Goal: Use online tool/utility: Utilize a website feature to perform a specific function

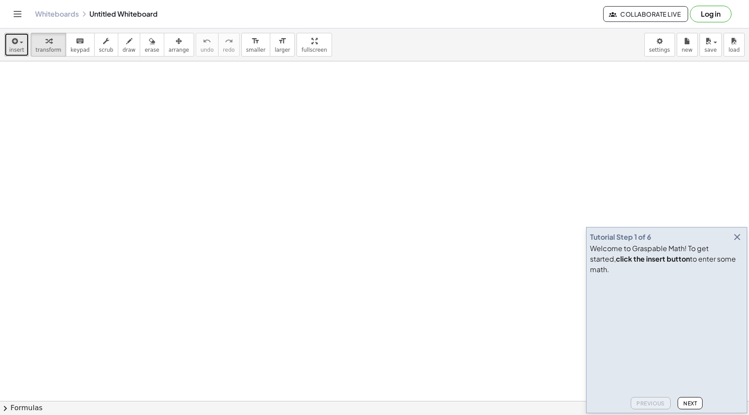
click at [24, 42] on button "insert" at bounding box center [16, 45] width 25 height 24
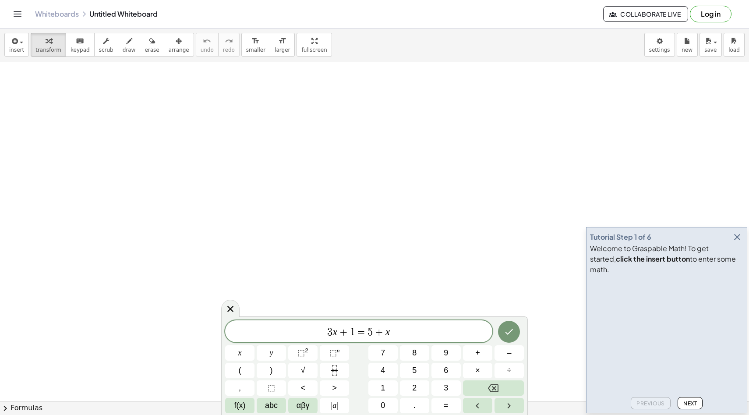
drag, startPoint x: 172, startPoint y: 122, endPoint x: 168, endPoint y: 148, distance: 26.1
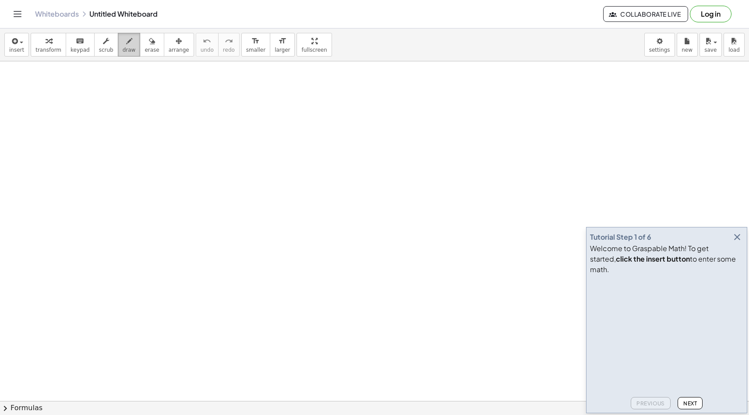
click at [129, 38] on div "button" at bounding box center [129, 40] width 13 height 11
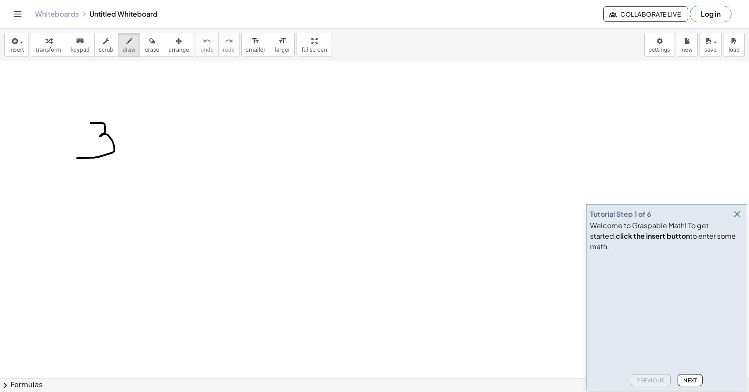
drag, startPoint x: 91, startPoint y: 123, endPoint x: 67, endPoint y: 155, distance: 39.4
drag, startPoint x: 128, startPoint y: 135, endPoint x: 155, endPoint y: 135, distance: 27.1
drag, startPoint x: 141, startPoint y: 126, endPoint x: 141, endPoint y: 154, distance: 28.5
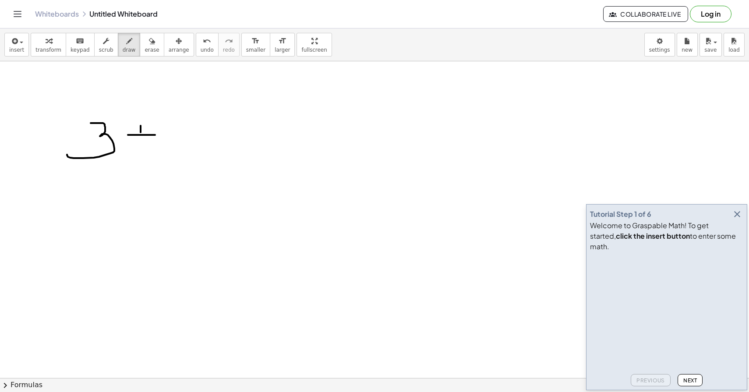
drag, startPoint x: 169, startPoint y: 116, endPoint x: 202, endPoint y: 134, distance: 37.6
drag, startPoint x: 192, startPoint y: 128, endPoint x: 192, endPoint y: 148, distance: 20.6
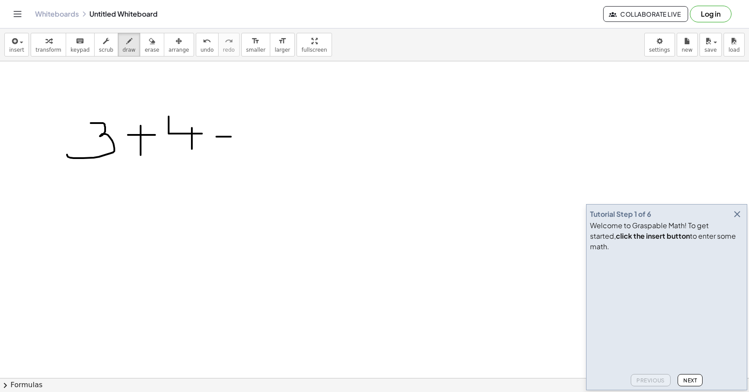
drag, startPoint x: 216, startPoint y: 137, endPoint x: 233, endPoint y: 137, distance: 16.6
drag, startPoint x: 244, startPoint y: 124, endPoint x: 271, endPoint y: 155, distance: 40.7
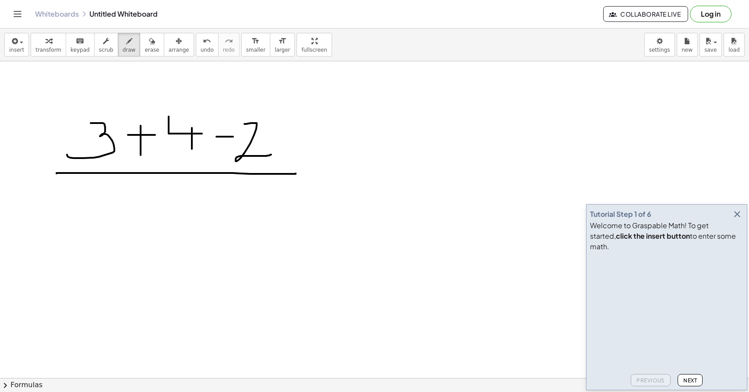
drag, startPoint x: 56, startPoint y: 173, endPoint x: 295, endPoint y: 173, distance: 238.2
click at [736, 219] on icon "button" at bounding box center [737, 214] width 11 height 11
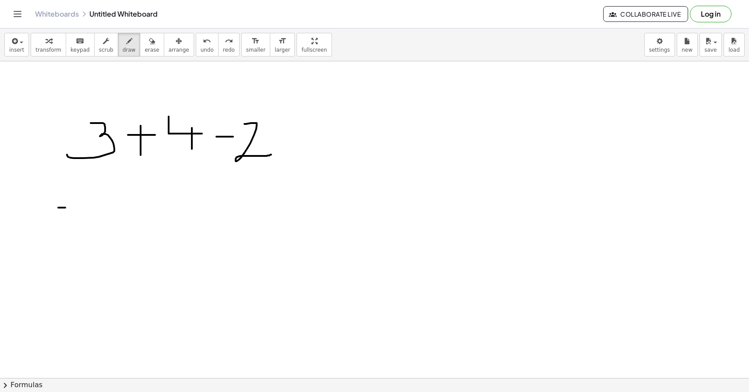
drag, startPoint x: 58, startPoint y: 208, endPoint x: 83, endPoint y: 208, distance: 24.5
drag, startPoint x: 71, startPoint y: 200, endPoint x: 71, endPoint y: 217, distance: 17.1
drag, startPoint x: 99, startPoint y: 188, endPoint x: 126, endPoint y: 202, distance: 30.2
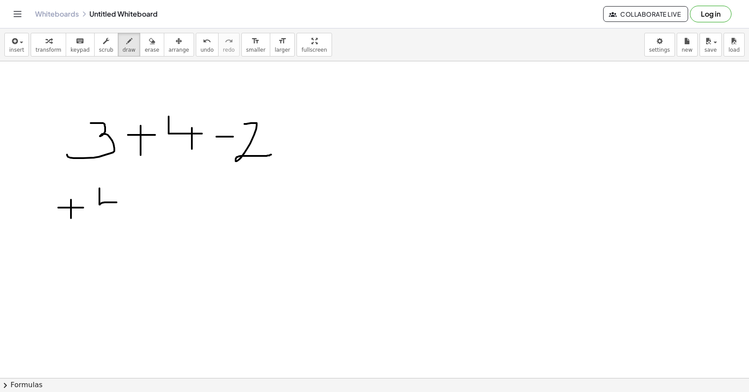
drag, startPoint x: 113, startPoint y: 196, endPoint x: 113, endPoint y: 228, distance: 32.0
drag, startPoint x: 65, startPoint y: 244, endPoint x: 76, endPoint y: 244, distance: 10.9
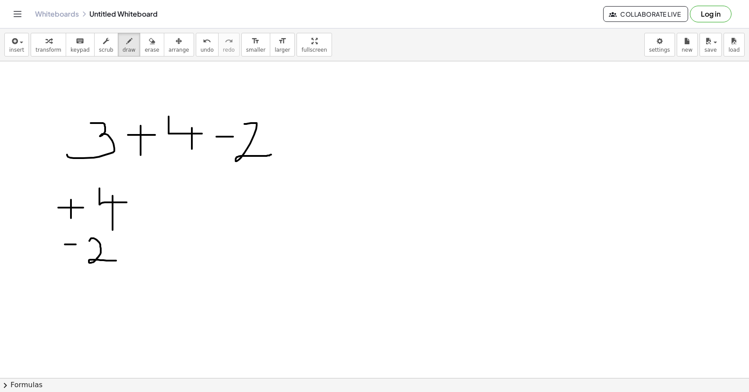
drag, startPoint x: 89, startPoint y: 241, endPoint x: 116, endPoint y: 261, distance: 33.5
drag, startPoint x: 56, startPoint y: 291, endPoint x: 74, endPoint y: 291, distance: 18.0
drag, startPoint x: 64, startPoint y: 284, endPoint x: 64, endPoint y: 303, distance: 18.8
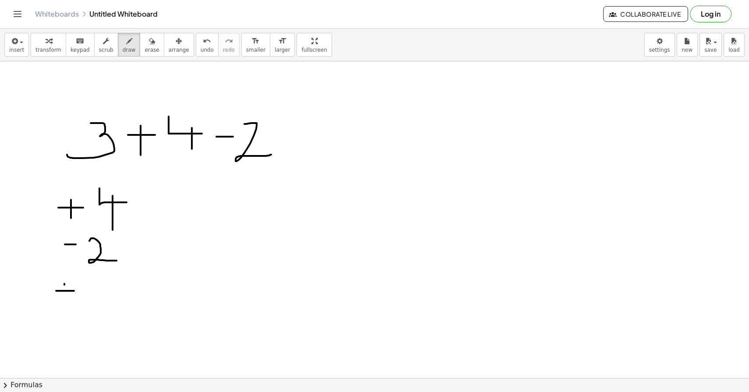
drag, startPoint x: 84, startPoint y: 281, endPoint x: 79, endPoint y: 294, distance: 14.0
drag, startPoint x: 309, startPoint y: 200, endPoint x: 304, endPoint y: 232, distance: 32.7
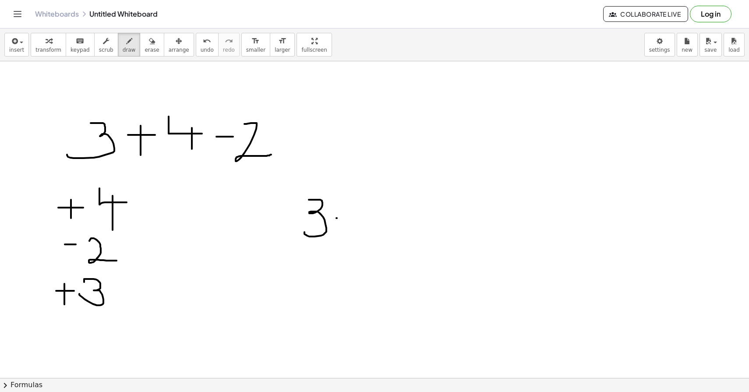
drag, startPoint x: 336, startPoint y: 218, endPoint x: 345, endPoint y: 218, distance: 8.8
drag, startPoint x: 341, startPoint y: 212, endPoint x: 341, endPoint y: 220, distance: 8.3
drag, startPoint x: 368, startPoint y: 194, endPoint x: 376, endPoint y: 237, distance: 43.6
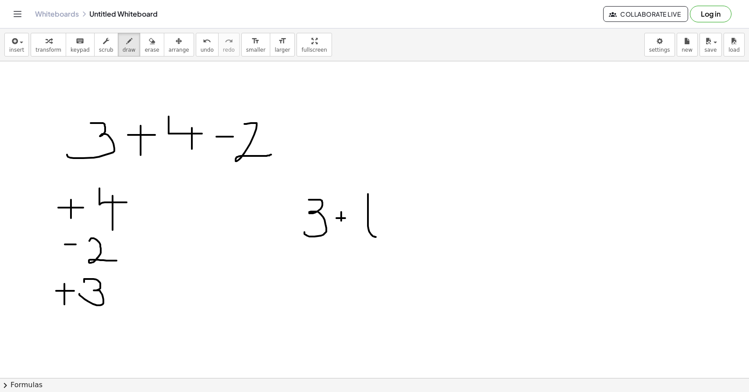
drag, startPoint x: 375, startPoint y: 219, endPoint x: 385, endPoint y: 219, distance: 10.1
drag, startPoint x: 397, startPoint y: 199, endPoint x: 420, endPoint y: 215, distance: 28.2
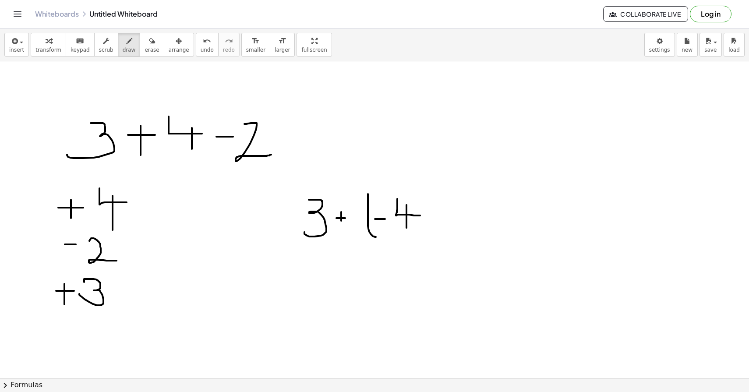
drag, startPoint x: 406, startPoint y: 205, endPoint x: 406, endPoint y: 233, distance: 28.0
drag, startPoint x: 418, startPoint y: 192, endPoint x: 409, endPoint y: 248, distance: 57.1
drag, startPoint x: 430, startPoint y: 221, endPoint x: 445, endPoint y: 221, distance: 14.9
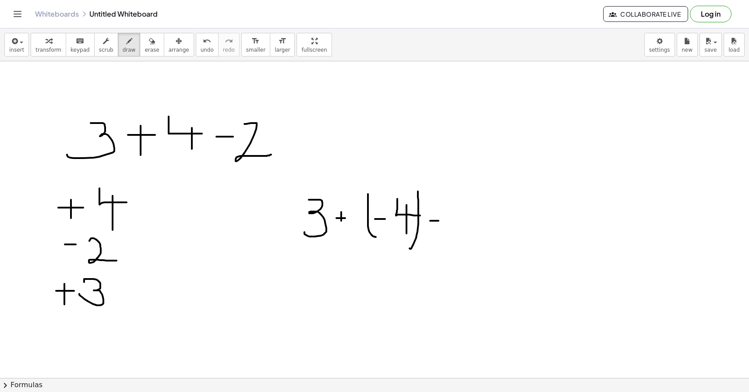
drag, startPoint x: 458, startPoint y: 218, endPoint x: 475, endPoint y: 218, distance: 17.1
drag, startPoint x: 488, startPoint y: 208, endPoint x: 500, endPoint y: 243, distance: 37.4
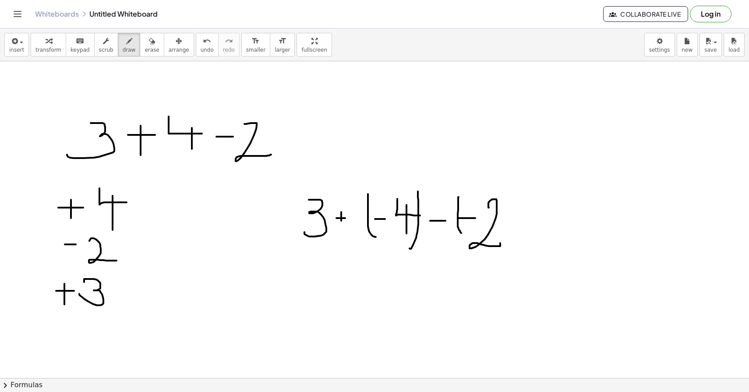
drag, startPoint x: 458, startPoint y: 197, endPoint x: 473, endPoint y: 245, distance: 50.1
drag, startPoint x: 462, startPoint y: 196, endPoint x: 463, endPoint y: 259, distance: 63.5
drag, startPoint x: 510, startPoint y: 194, endPoint x: 503, endPoint y: 257, distance: 63.8
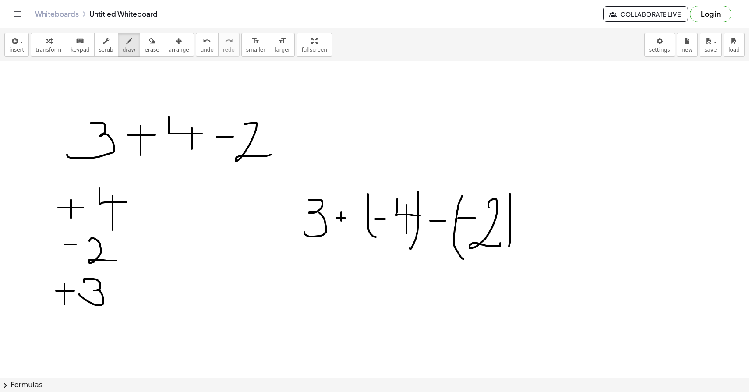
drag, startPoint x: 299, startPoint y: 270, endPoint x: 286, endPoint y: 307, distance: 39.7
drag, startPoint x: 322, startPoint y: 289, endPoint x: 331, endPoint y: 289, distance: 8.3
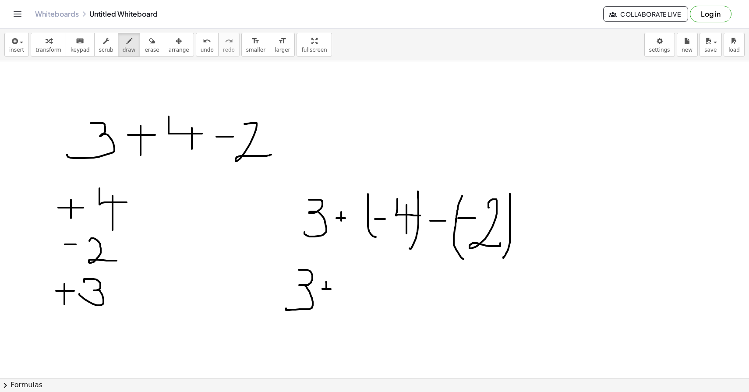
drag, startPoint x: 326, startPoint y: 282, endPoint x: 326, endPoint y: 293, distance: 10.9
drag, startPoint x: 348, startPoint y: 273, endPoint x: 356, endPoint y: 319, distance: 47.2
drag, startPoint x: 352, startPoint y: 294, endPoint x: 363, endPoint y: 294, distance: 10.1
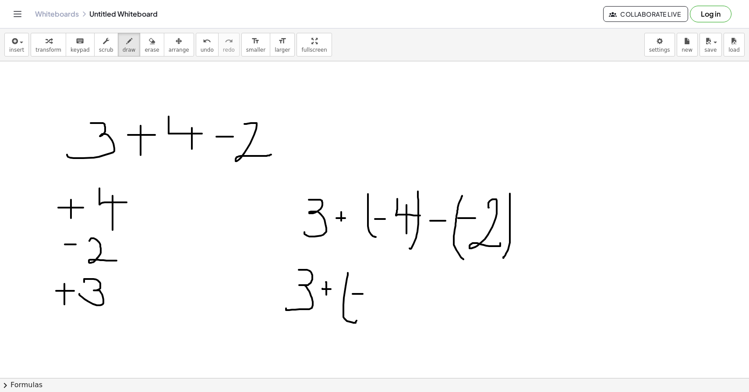
drag, startPoint x: 373, startPoint y: 280, endPoint x: 395, endPoint y: 292, distance: 25.5
drag, startPoint x: 381, startPoint y: 287, endPoint x: 382, endPoint y: 310, distance: 22.8
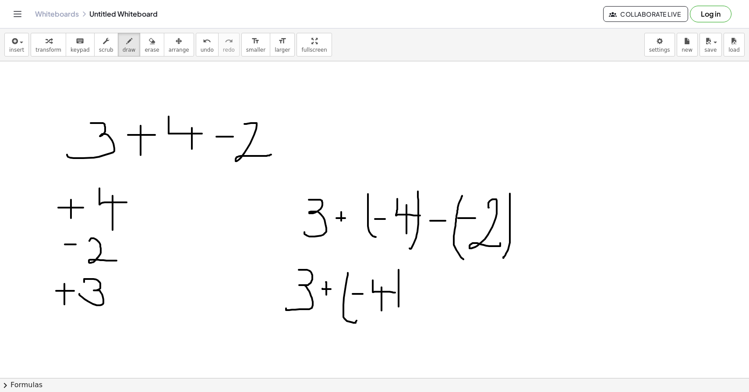
drag
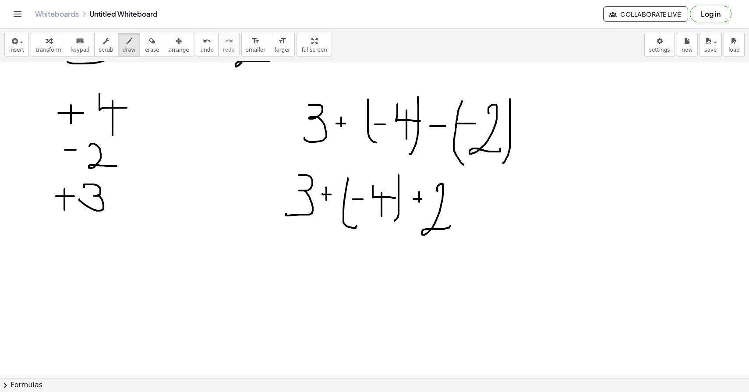
scroll to position [94, 0]
click at [362, 194] on div at bounding box center [374, 336] width 749 height 736
drag, startPoint x: 298, startPoint y: 262, endPoint x: 310, endPoint y: 298, distance: 37.5
click at [310, 298] on div at bounding box center [374, 336] width 749 height 736
drag, startPoint x: 338, startPoint y: 283, endPoint x: 366, endPoint y: 283, distance: 27.6
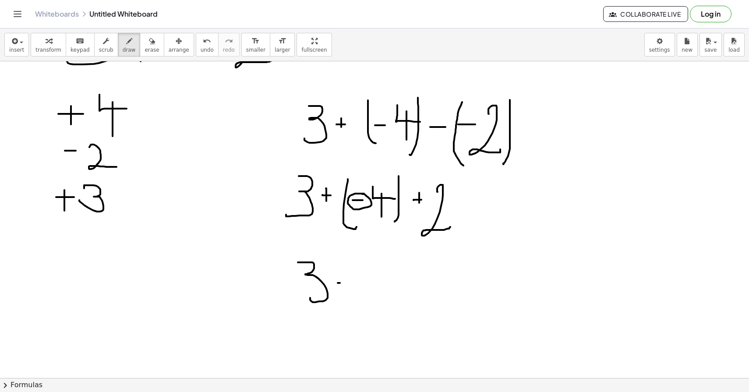
click at [366, 283] on div at bounding box center [374, 336] width 749 height 736
drag, startPoint x: 387, startPoint y: 261, endPoint x: 421, endPoint y: 282, distance: 40.2
click at [423, 282] on div at bounding box center [374, 336] width 749 height 736
drag, startPoint x: 400, startPoint y: 269, endPoint x: 400, endPoint y: 324, distance: 55.2
click at [400, 324] on div at bounding box center [374, 336] width 749 height 736
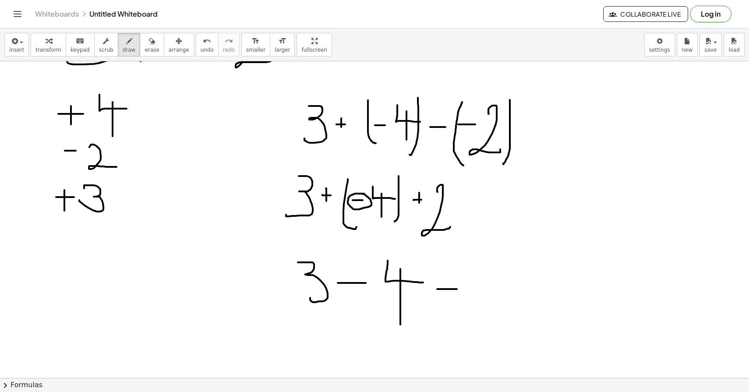
drag, startPoint x: 437, startPoint y: 289, endPoint x: 460, endPoint y: 288, distance: 22.8
click at [460, 288] on div at bounding box center [374, 336] width 749 height 736
drag, startPoint x: 439, startPoint y: 282, endPoint x: 439, endPoint y: 304, distance: 22.3
click at [439, 304] on div at bounding box center [374, 336] width 749 height 736
drag, startPoint x: 446, startPoint y: 280, endPoint x: 446, endPoint y: 301, distance: 21.0
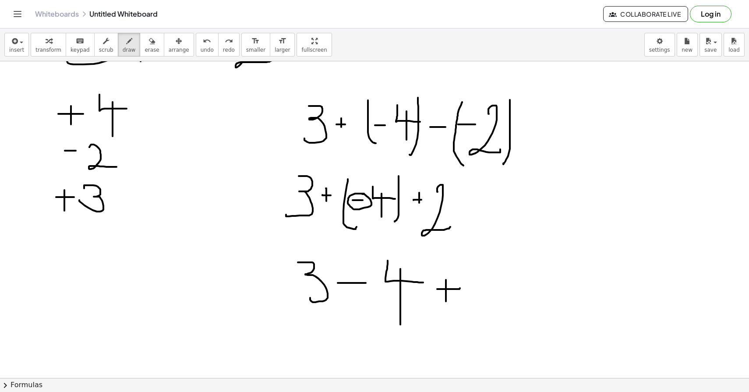
click at [446, 301] on div at bounding box center [374, 336] width 749 height 736
drag, startPoint x: 480, startPoint y: 274, endPoint x: 512, endPoint y: 312, distance: 50.1
click at [512, 312] on div at bounding box center [374, 336] width 749 height 736
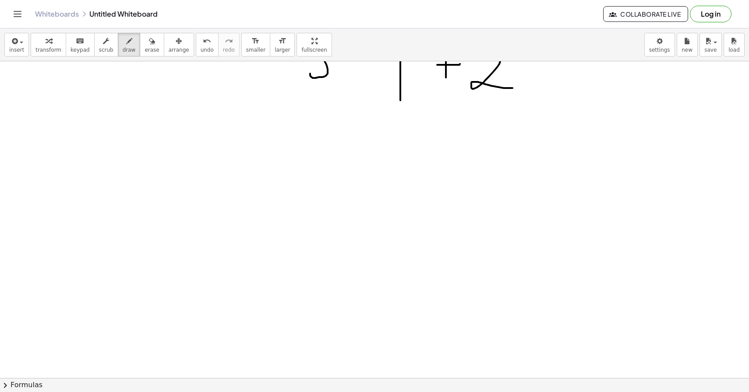
scroll to position [532, 0]
drag, startPoint x: 95, startPoint y: 127, endPoint x: 150, endPoint y: 187, distance: 81.2
click at [150, 187] on div at bounding box center [374, 4] width 749 height 950
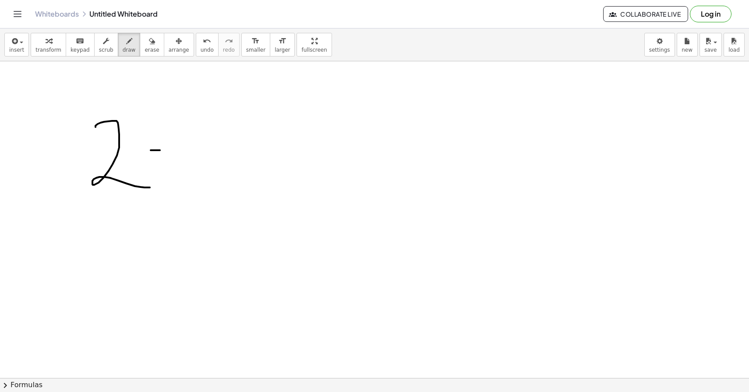
drag, startPoint x: 151, startPoint y: 150, endPoint x: 173, endPoint y: 150, distance: 22.8
click at [173, 150] on div at bounding box center [374, 4] width 749 height 950
drag, startPoint x: 164, startPoint y: 139, endPoint x: 164, endPoint y: 162, distance: 23.6
click at [164, 162] on div at bounding box center [374, 4] width 749 height 950
drag, startPoint x: 221, startPoint y: 111, endPoint x: 237, endPoint y: 188, distance: 78.7
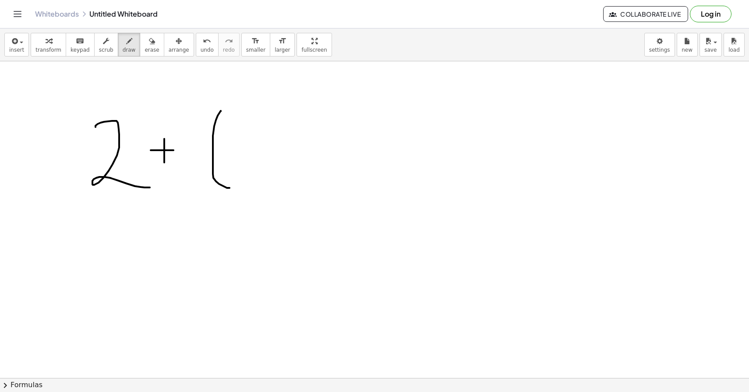
click at [237, 188] on div at bounding box center [374, 4] width 749 height 950
drag, startPoint x: 237, startPoint y: 159, endPoint x: 263, endPoint y: 159, distance: 25.8
click at [263, 159] on div at bounding box center [374, 4] width 749 height 950
drag, startPoint x: 285, startPoint y: 134, endPoint x: 301, endPoint y: 134, distance: 16.2
click at [301, 134] on div at bounding box center [374, 4] width 749 height 950
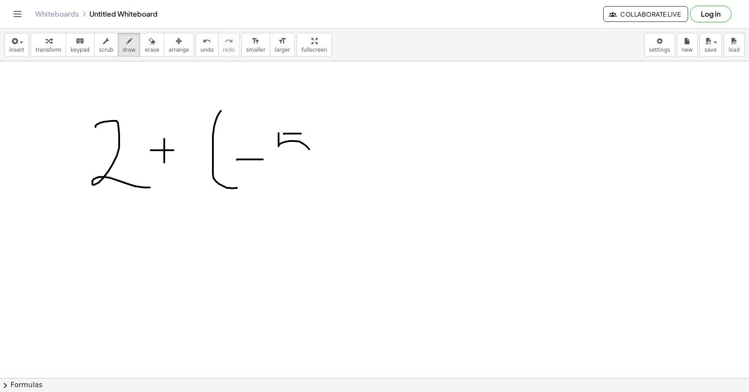
drag, startPoint x: 278, startPoint y: 134, endPoint x: 275, endPoint y: 158, distance: 24.3
click at [275, 158] on div at bounding box center [374, 4] width 749 height 950
drag, startPoint x: 312, startPoint y: 119, endPoint x: 313, endPoint y: 202, distance: 83.2
click at [313, 202] on div at bounding box center [374, 4] width 749 height 950
drag, startPoint x: 369, startPoint y: 163, endPoint x: 384, endPoint y: 163, distance: 14.4
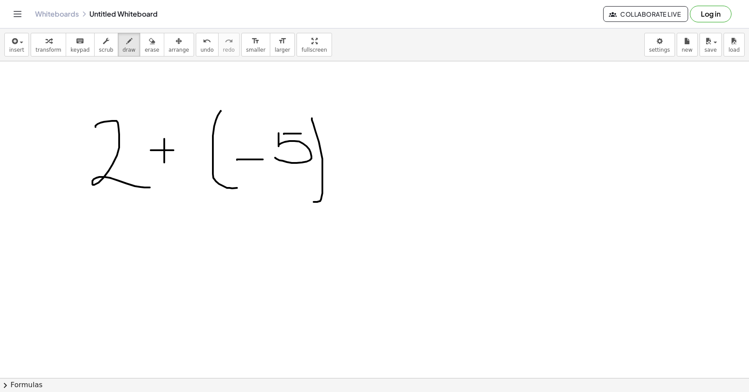
click at [384, 163] on div at bounding box center [374, 4] width 749 height 950
drag, startPoint x: 370, startPoint y: 153, endPoint x: 387, endPoint y: 153, distance: 18.0
click at [387, 153] on div at bounding box center [374, 4] width 749 height 950
drag, startPoint x: 426, startPoint y: 129, endPoint x: 437, endPoint y: 187, distance: 59.1
click at [437, 187] on div at bounding box center [374, 4] width 749 height 950
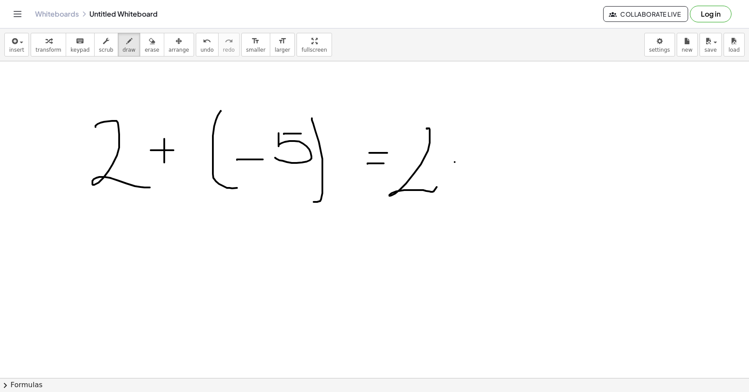
drag, startPoint x: 454, startPoint y: 162, endPoint x: 471, endPoint y: 162, distance: 16.6
click at [471, 162] on div at bounding box center [374, 4] width 749 height 950
drag, startPoint x: 503, startPoint y: 120, endPoint x: 530, endPoint y: 120, distance: 27.1
click at [530, 120] on div at bounding box center [374, 4] width 749 height 950
drag, startPoint x: 503, startPoint y: 121, endPoint x: 487, endPoint y: 176, distance: 57.7
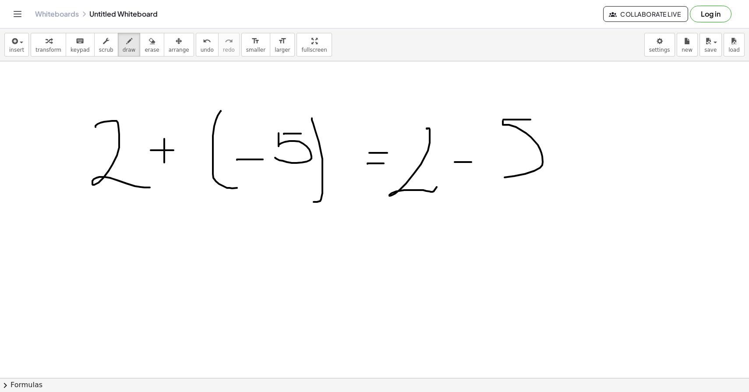
click at [487, 176] on div at bounding box center [374, 4] width 749 height 950
drag, startPoint x: 401, startPoint y: 139, endPoint x: 428, endPoint y: 129, distance: 29.0
click at [428, 129] on div at bounding box center [374, 4] width 749 height 950
drag, startPoint x: 238, startPoint y: 268, endPoint x: 259, endPoint y: 268, distance: 21.0
click at [259, 268] on div at bounding box center [374, 4] width 749 height 950
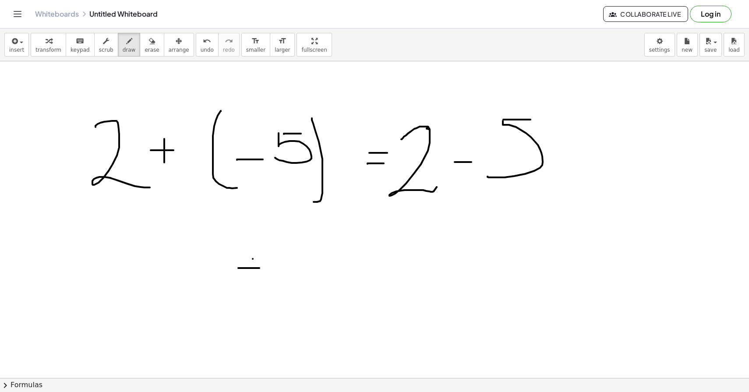
drag, startPoint x: 253, startPoint y: 259, endPoint x: 253, endPoint y: 299, distance: 40.7
click at [253, 299] on div at bounding box center [374, 4] width 749 height 950
drag, startPoint x: 293, startPoint y: 263, endPoint x: 331, endPoint y: 263, distance: 37.7
click at [331, 263] on div at bounding box center [374, 4] width 749 height 950
drag, startPoint x: 366, startPoint y: 274, endPoint x: 386, endPoint y: 274, distance: 20.1
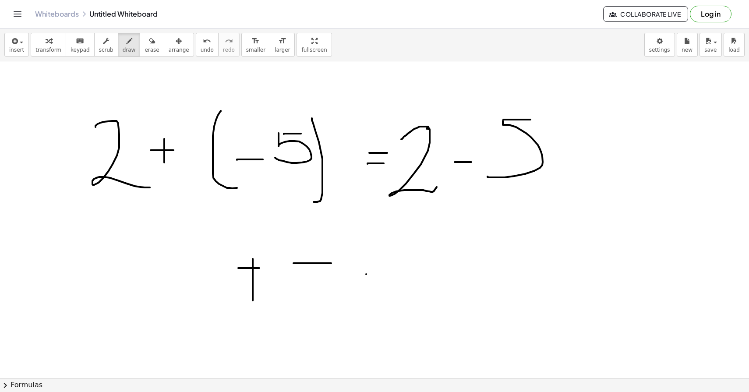
click at [386, 274] on div at bounding box center [374, 4] width 749 height 950
drag, startPoint x: 370, startPoint y: 263, endPoint x: 386, endPoint y: 263, distance: 16.2
click at [386, 263] on div at bounding box center [374, 4] width 749 height 950
drag, startPoint x: 410, startPoint y: 265, endPoint x: 437, endPoint y: 265, distance: 27.6
click at [437, 265] on div at bounding box center [374, 4] width 749 height 950
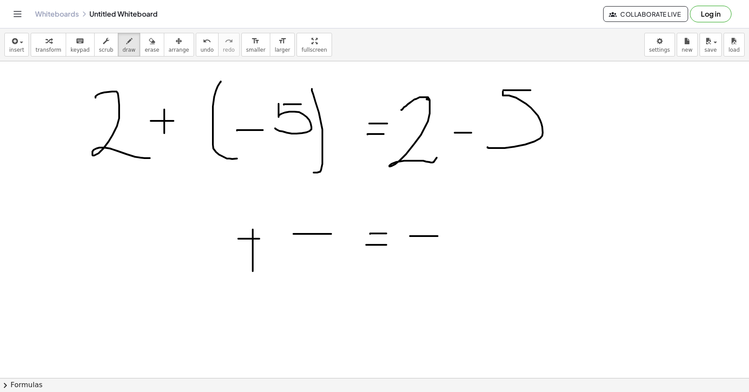
scroll to position [560, 0]
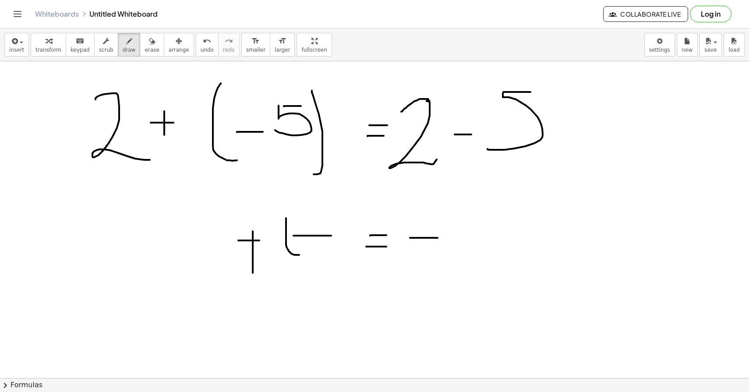
drag, startPoint x: 286, startPoint y: 218, endPoint x: 299, endPoint y: 254, distance: 38.6
click at [299, 254] on div at bounding box center [374, 134] width 749 height 1266
click at [328, 268] on div at bounding box center [374, 134] width 749 height 1266
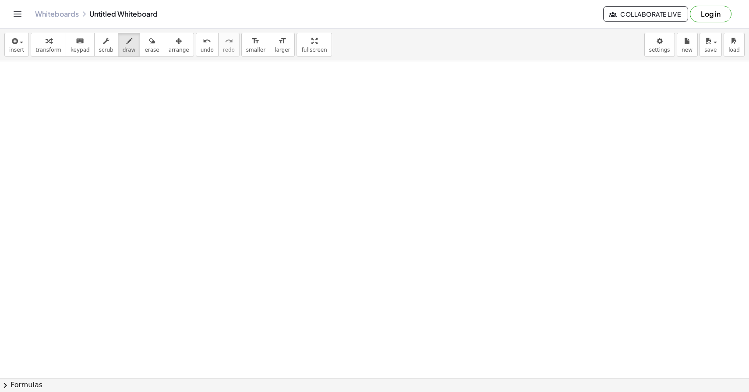
scroll to position [950, 0]
drag, startPoint x: 83, startPoint y: 149, endPoint x: 72, endPoint y: 183, distance: 36.4
drag, startPoint x: 68, startPoint y: 187, endPoint x: 95, endPoint y: 213, distance: 37.8
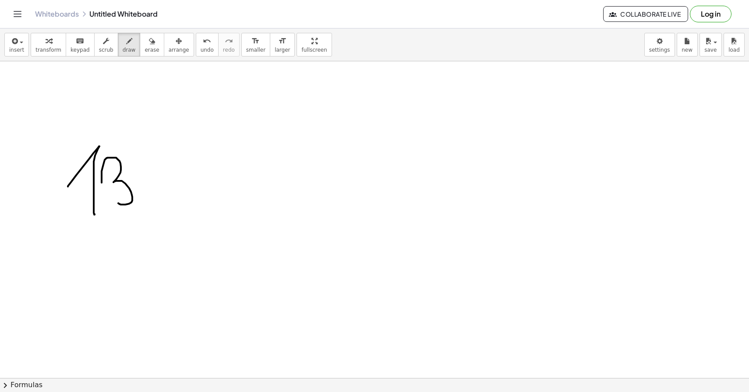
drag, startPoint x: 102, startPoint y: 183, endPoint x: 118, endPoint y: 201, distance: 24.5
drag, startPoint x: 151, startPoint y: 183, endPoint x: 167, endPoint y: 183, distance: 16.2
drag, startPoint x: 161, startPoint y: 175, endPoint x: 161, endPoint y: 192, distance: 16.6
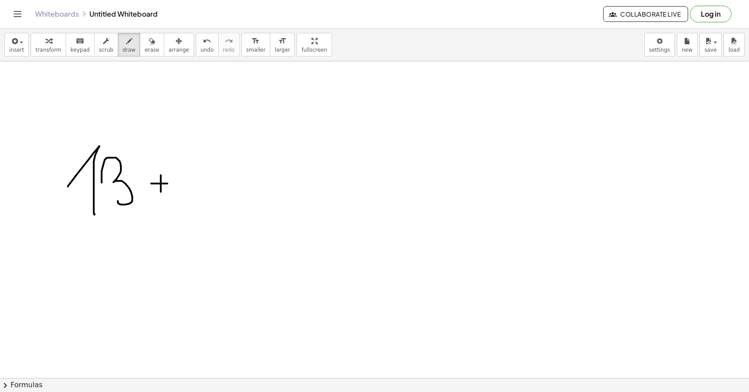
drag, startPoint x: 193, startPoint y: 141, endPoint x: 209, endPoint y: 141, distance: 16.6
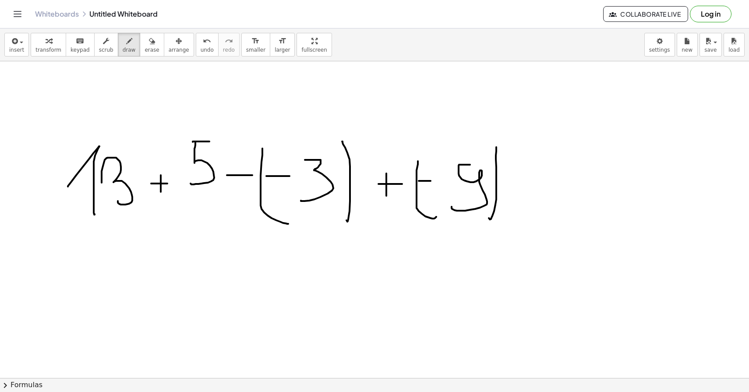
scroll to position [1022, 0]
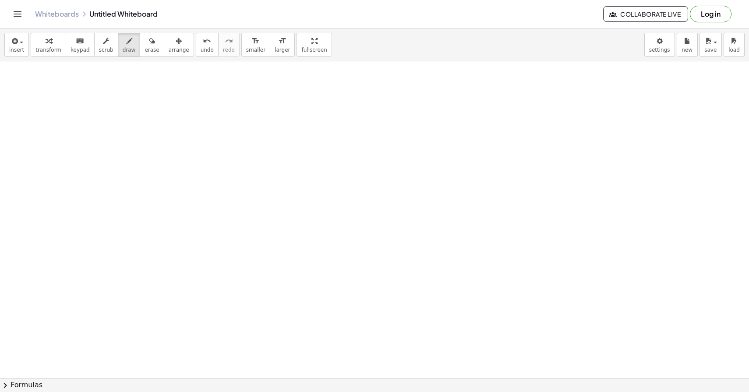
scroll to position [1284, 0]
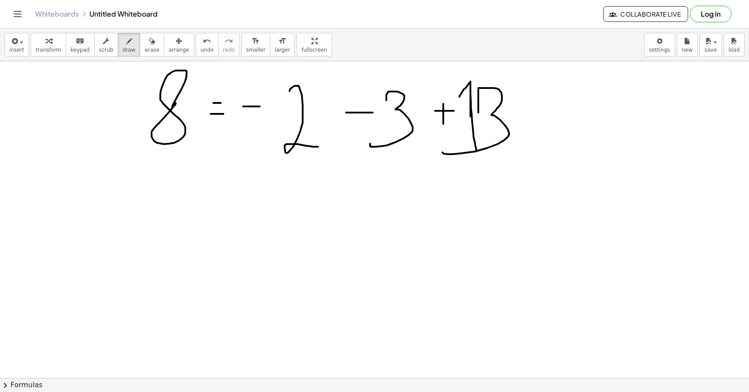
scroll to position [1377, 0]
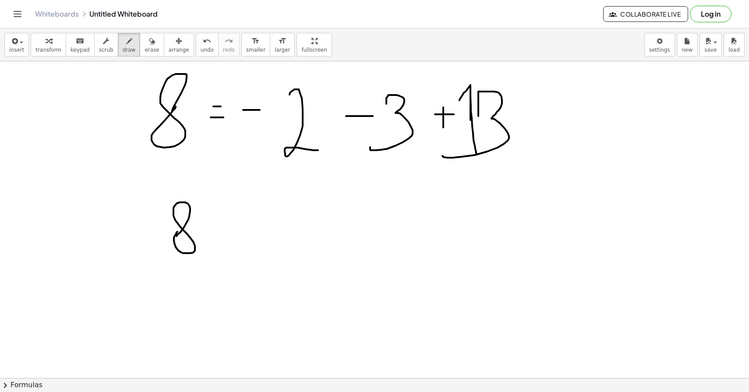
drag, startPoint x: 176, startPoint y: 236, endPoint x: 180, endPoint y: 229, distance: 8.2
drag, startPoint x: 232, startPoint y: 232, endPoint x: 250, endPoint y: 232, distance: 18.8
drag, startPoint x: 231, startPoint y: 220, endPoint x: 243, endPoint y: 220, distance: 12.3
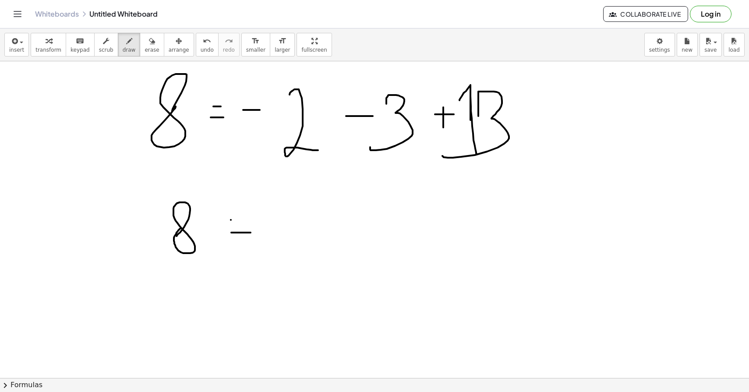
drag, startPoint x: 272, startPoint y: 226, endPoint x: 297, endPoint y: 226, distance: 24.5
drag, startPoint x: 282, startPoint y: 220, endPoint x: 282, endPoint y: 243, distance: 22.3
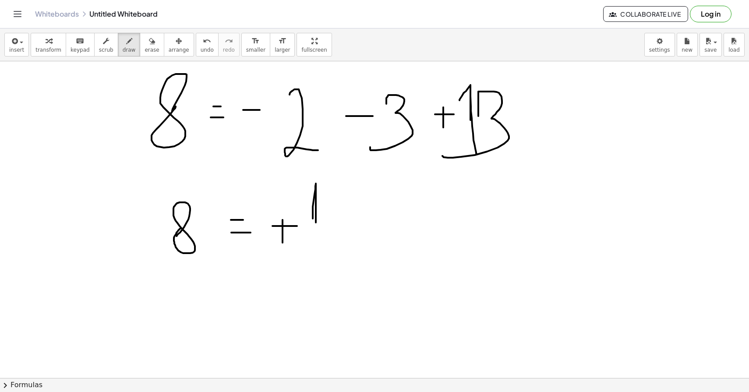
drag, startPoint x: 313, startPoint y: 218, endPoint x: 318, endPoint y: 256, distance: 37.6
drag, startPoint x: 330, startPoint y: 203, endPoint x: 336, endPoint y: 249, distance: 46.9
drag, startPoint x: 366, startPoint y: 234, endPoint x: 375, endPoint y: 234, distance: 9.6
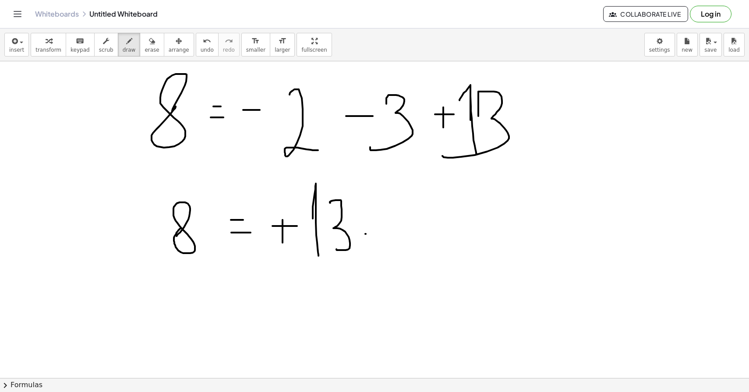
drag, startPoint x: 388, startPoint y: 227, endPoint x: 415, endPoint y: 256, distance: 40.0
drag, startPoint x: 430, startPoint y: 243, endPoint x: 444, endPoint y: 243, distance: 14.0
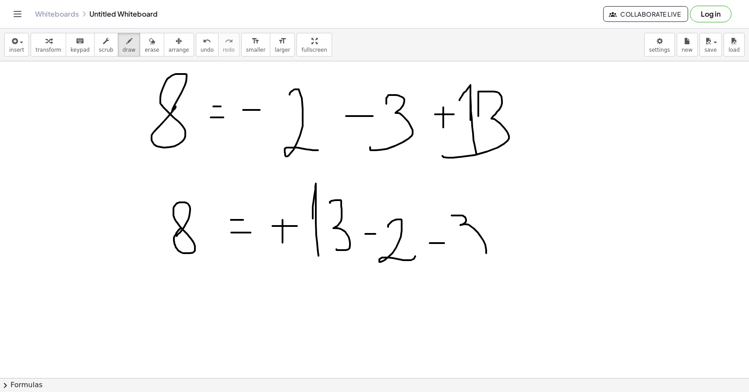
drag, startPoint x: 451, startPoint y: 215, endPoint x: 467, endPoint y: 257, distance: 43.9
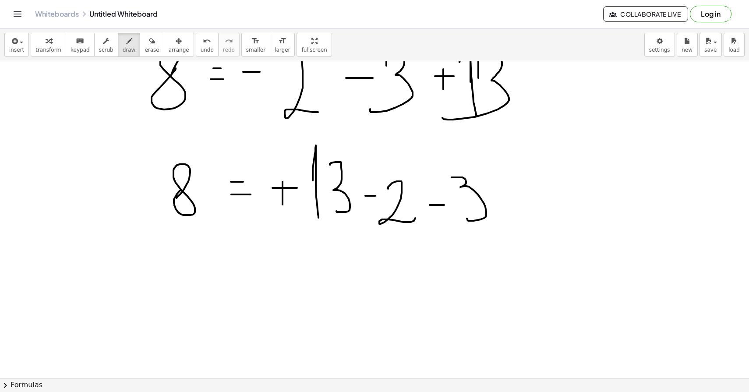
scroll to position [1424, 0]
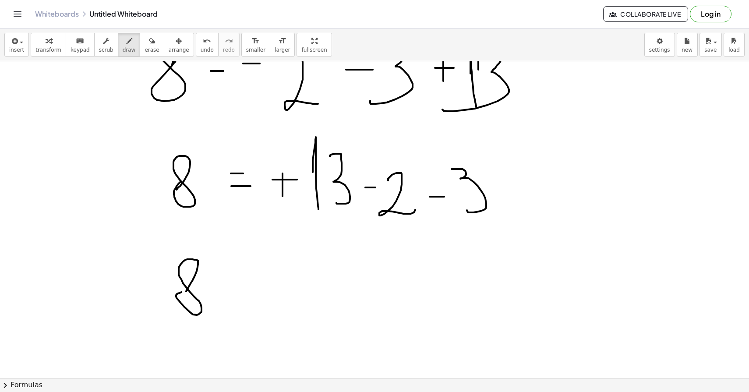
drag, startPoint x: 243, startPoint y: 289, endPoint x: 268, endPoint y: 289, distance: 25.0
drag, startPoint x: 253, startPoint y: 276, endPoint x: 275, endPoint y: 276, distance: 21.9
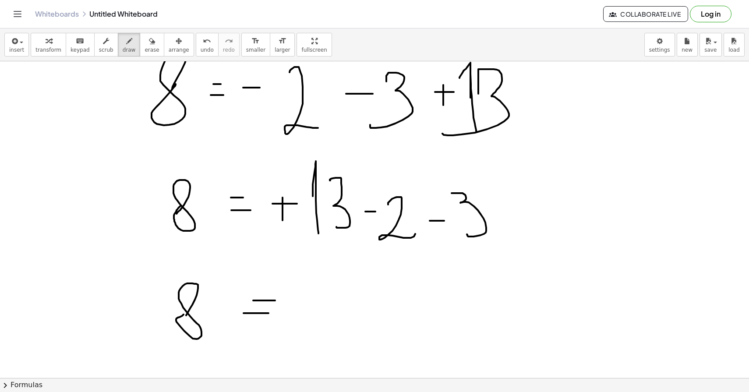
scroll to position [1417, 0]
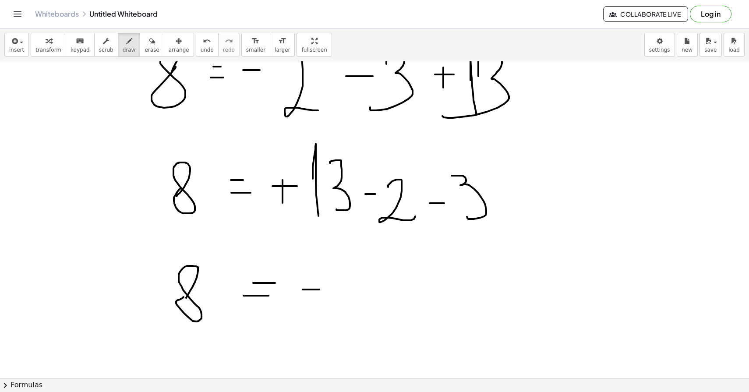
drag, startPoint x: 303, startPoint y: 289, endPoint x: 320, endPoint y: 289, distance: 17.1
drag, startPoint x: 325, startPoint y: 273, endPoint x: 331, endPoint y: 302, distance: 29.0
drag, startPoint x: 365, startPoint y: 290, endPoint x: 383, endPoint y: 290, distance: 17.5
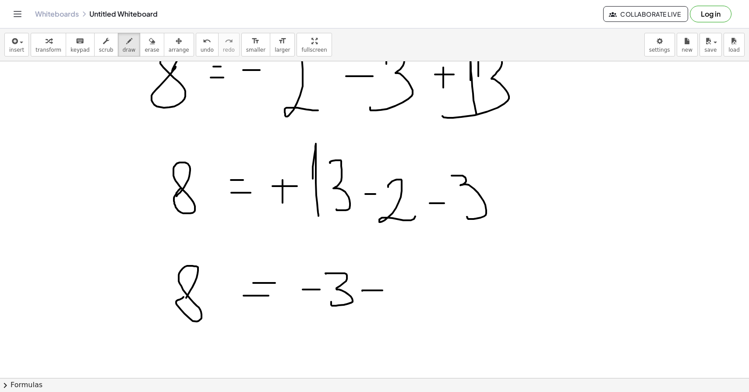
drag, startPoint x: 372, startPoint y: 282, endPoint x: 372, endPoint y: 301, distance: 19.3
drag, startPoint x: 399, startPoint y: 294, endPoint x: 409, endPoint y: 315, distance: 22.7
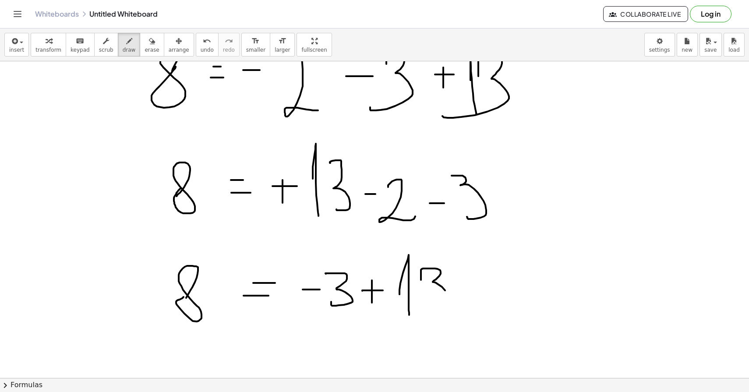
drag, startPoint x: 421, startPoint y: 280, endPoint x: 434, endPoint y: 302, distance: 25.9
drag, startPoint x: 464, startPoint y: 284, endPoint x: 474, endPoint y: 283, distance: 10.1
drag, startPoint x: 493, startPoint y: 283, endPoint x: 524, endPoint y: 303, distance: 37.3
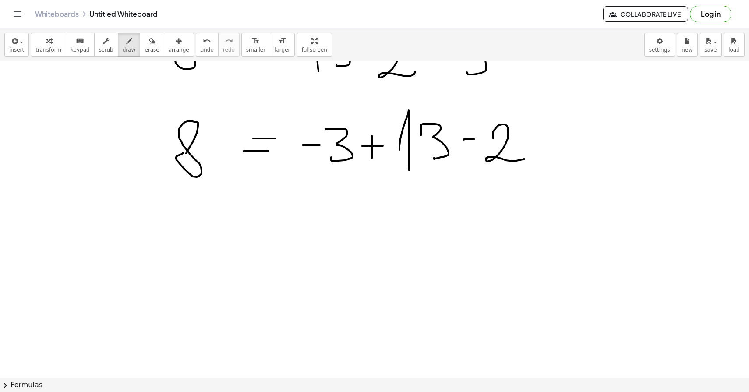
scroll to position [1562, 0]
drag, startPoint x: 230, startPoint y: 266, endPoint x: 258, endPoint y: 266, distance: 27.6
drag, startPoint x: 232, startPoint y: 285, endPoint x: 261, endPoint y: 285, distance: 28.0
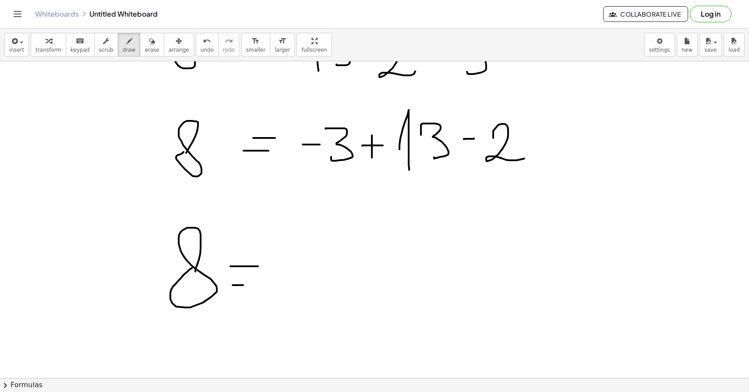
drag, startPoint x: 303, startPoint y: 271, endPoint x: 311, endPoint y: 274, distance: 8.7
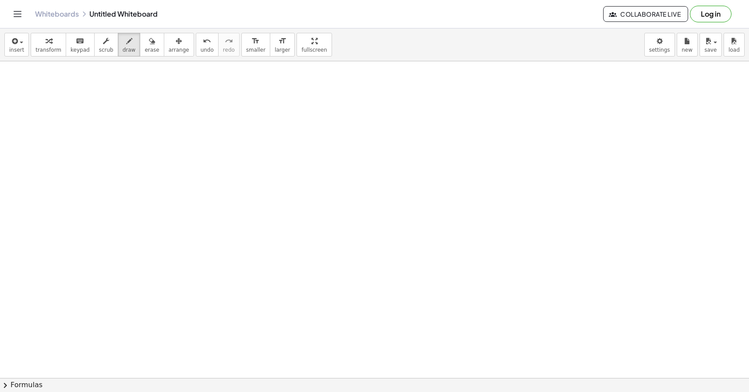
scroll to position [1937, 0]
drag, startPoint x: 153, startPoint y: 95, endPoint x: 170, endPoint y: 166, distance: 73.0
drag, startPoint x: 187, startPoint y: 147, endPoint x: 208, endPoint y: 147, distance: 21.5
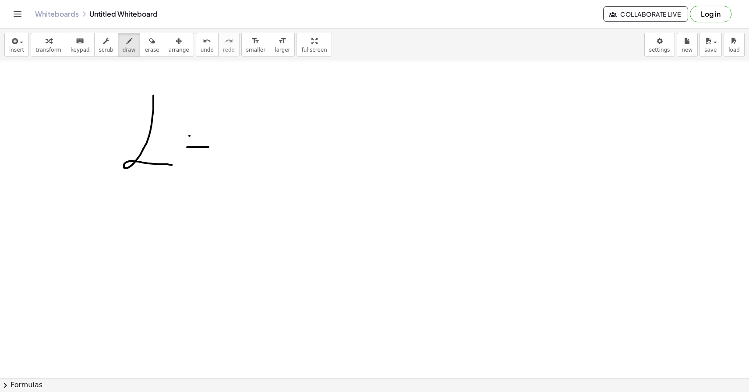
drag, startPoint x: 190, startPoint y: 136, endPoint x: 207, endPoint y: 136, distance: 17.5
drag, startPoint x: 257, startPoint y: 128, endPoint x: 282, endPoint y: 165, distance: 45.1
drag, startPoint x: 312, startPoint y: 148, endPoint x: 341, endPoint y: 173, distance: 38.5
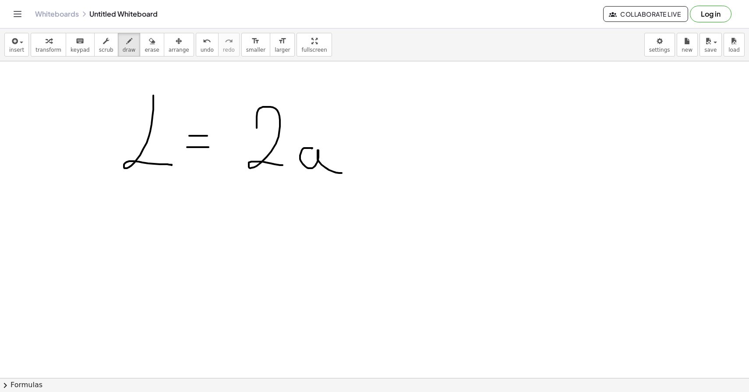
drag, startPoint x: 363, startPoint y: 149, endPoint x: 373, endPoint y: 149, distance: 9.6
drag, startPoint x: 369, startPoint y: 139, endPoint x: 369, endPoint y: 152, distance: 12.7
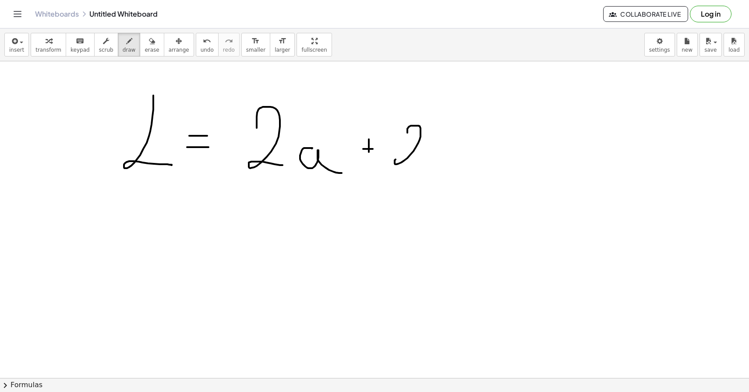
drag, startPoint x: 407, startPoint y: 132, endPoint x: 433, endPoint y: 164, distance: 40.5
drag, startPoint x: 438, startPoint y: 127, endPoint x: 447, endPoint y: 172, distance: 45.9
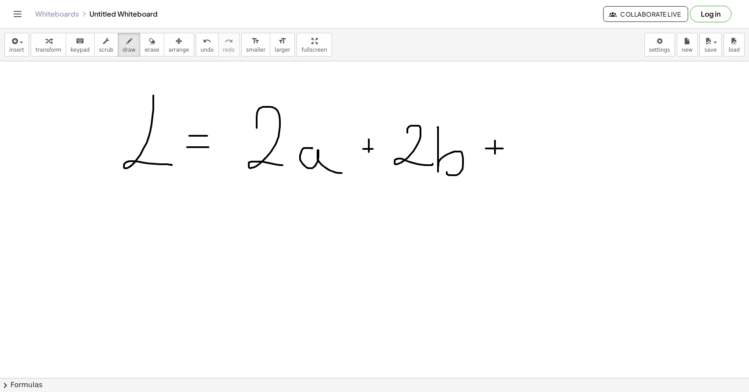
drag, startPoint x: 620, startPoint y: 88, endPoint x: 592, endPoint y: 181, distance: 96.8
drag, startPoint x: 616, startPoint y: 141, endPoint x: 633, endPoint y: 141, distance: 17.1
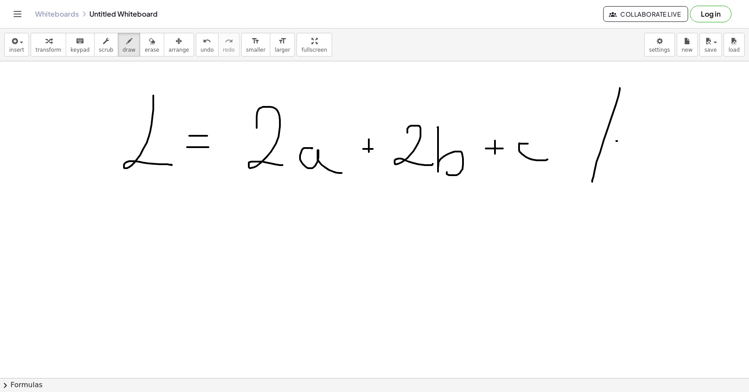
drag, startPoint x: 641, startPoint y: 122, endPoint x: 666, endPoint y: 174, distance: 57.8
drag, startPoint x: 690, startPoint y: 154, endPoint x: 724, endPoint y: 180, distance: 42.7
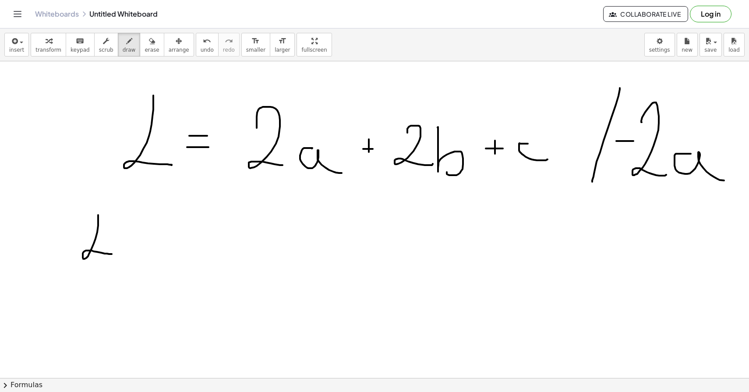
drag, startPoint x: 98, startPoint y: 215, endPoint x: 111, endPoint y: 254, distance: 41.1
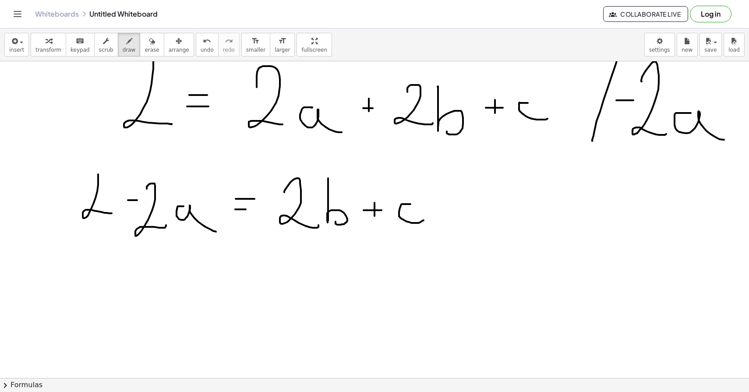
scroll to position [1979, 0]
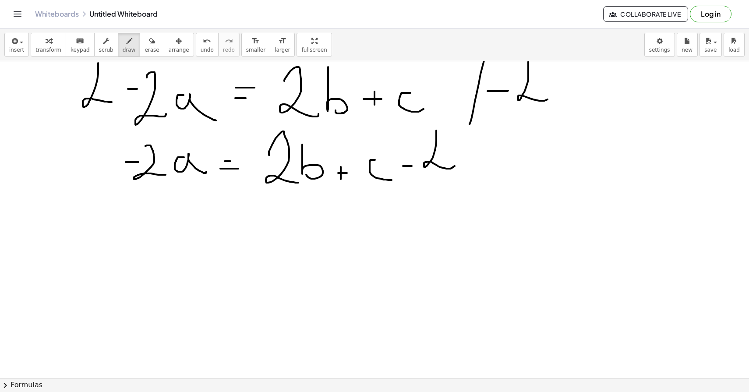
scroll to position [2090, 0]
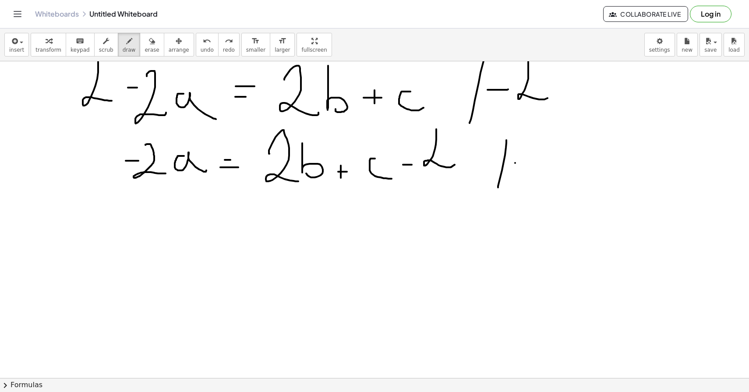
drag, startPoint x: 523, startPoint y: 168, endPoint x: 531, endPoint y: 168, distance: 7.9
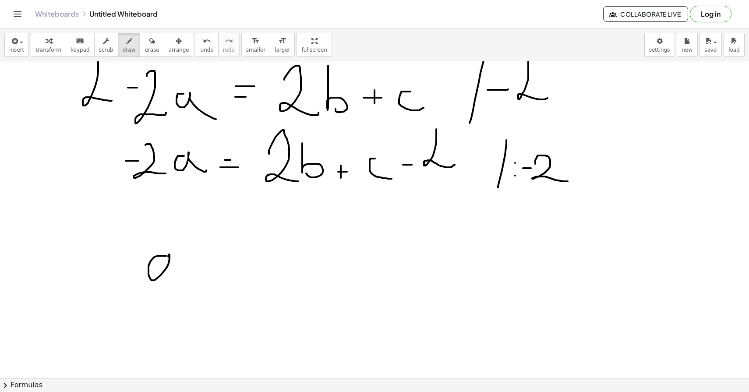
drag, startPoint x: 165, startPoint y: 256, endPoint x: 189, endPoint y: 278, distance: 31.9
drag, startPoint x: 529, startPoint y: 143, endPoint x: 532, endPoint y: 184, distance: 40.8
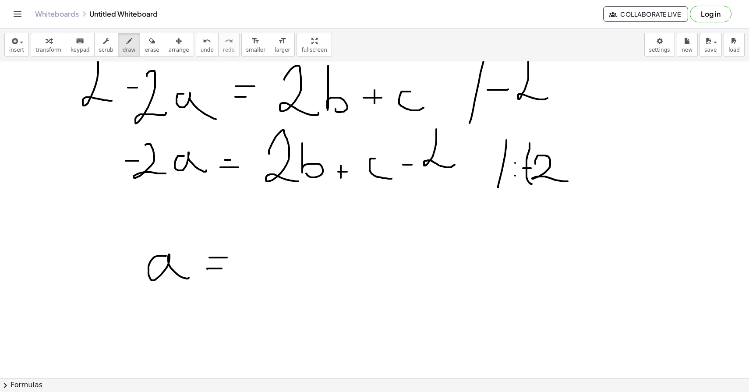
drag, startPoint x: 528, startPoint y: 148, endPoint x: 525, endPoint y: 190, distance: 41.7
drag, startPoint x: 567, startPoint y: 147, endPoint x: 560, endPoint y: 203, distance: 56.0
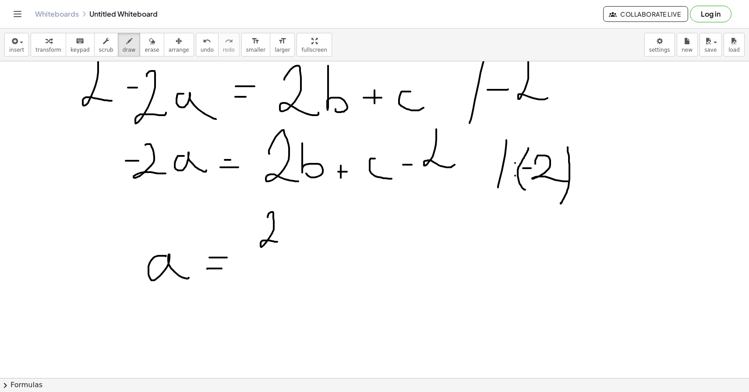
drag, startPoint x: 268, startPoint y: 217, endPoint x: 277, endPoint y: 242, distance: 26.3
drag, startPoint x: 290, startPoint y: 211, endPoint x: 293, endPoint y: 232, distance: 21.3
drag, startPoint x: 317, startPoint y: 227, endPoint x: 329, endPoint y: 227, distance: 11.8
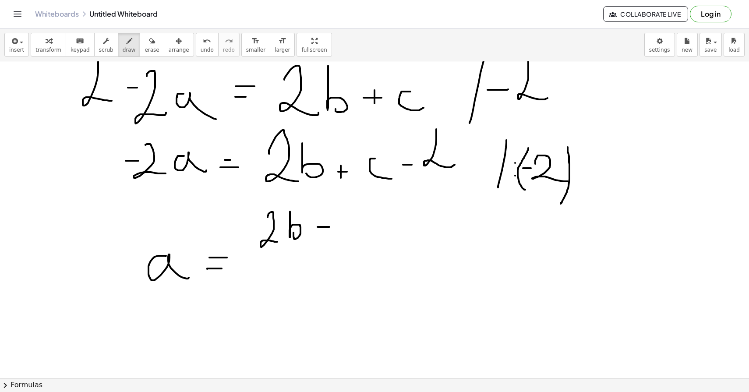
drag, startPoint x: 323, startPoint y: 221, endPoint x: 324, endPoint y: 231, distance: 10.1
drag, startPoint x: 352, startPoint y: 221, endPoint x: 372, endPoint y: 231, distance: 22.5
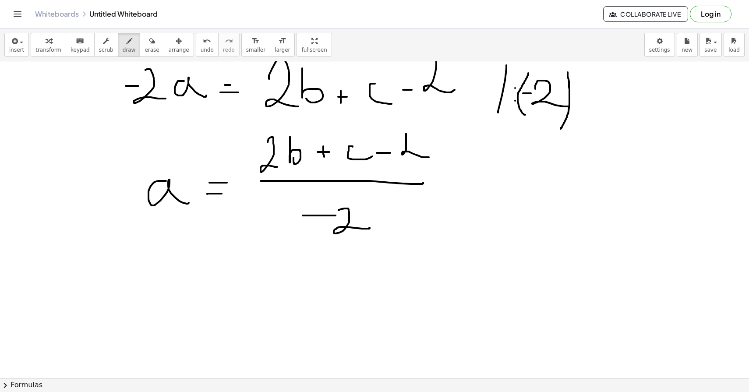
scroll to position [2179, 0]
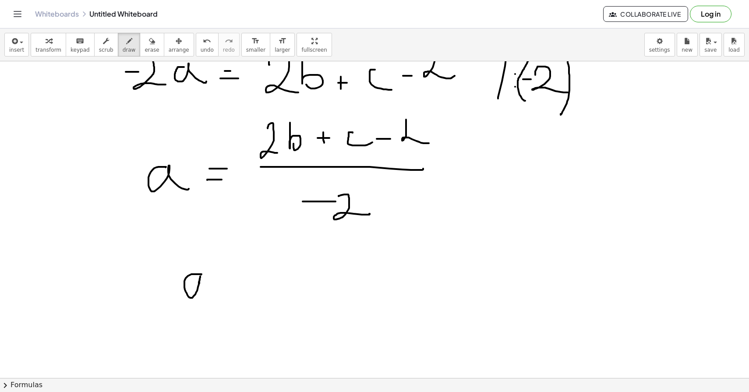
drag, startPoint x: 201, startPoint y: 274, endPoint x: 217, endPoint y: 304, distance: 33.7
drag, startPoint x: 268, startPoint y: 271, endPoint x: 283, endPoint y: 271, distance: 14.9
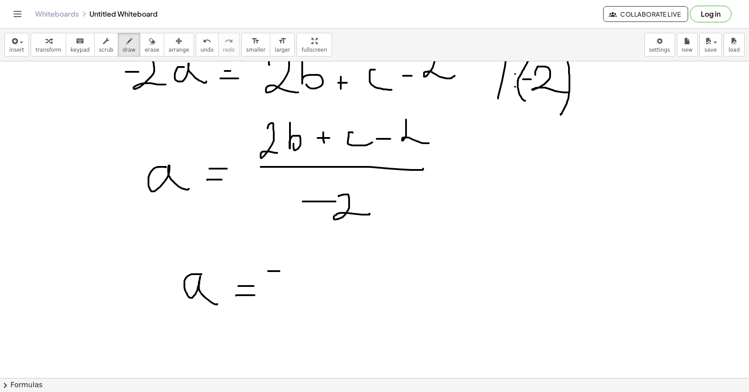
drag, startPoint x: 288, startPoint y: 261, endPoint x: 299, endPoint y: 276, distance: 19.0
drag, startPoint x: 302, startPoint y: 261, endPoint x: 304, endPoint y: 275, distance: 15.0
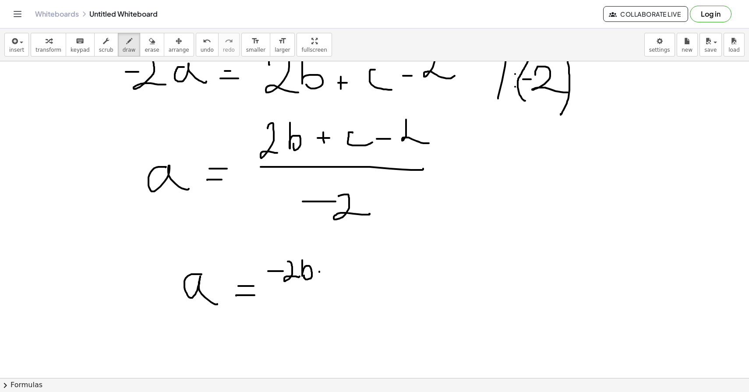
drag, startPoint x: 319, startPoint y: 271, endPoint x: 329, endPoint y: 271, distance: 10.1
drag, startPoint x: 349, startPoint y: 270, endPoint x: 356, endPoint y: 280, distance: 12.8
drag, startPoint x: 364, startPoint y: 275, endPoint x: 376, endPoint y: 275, distance: 11.8
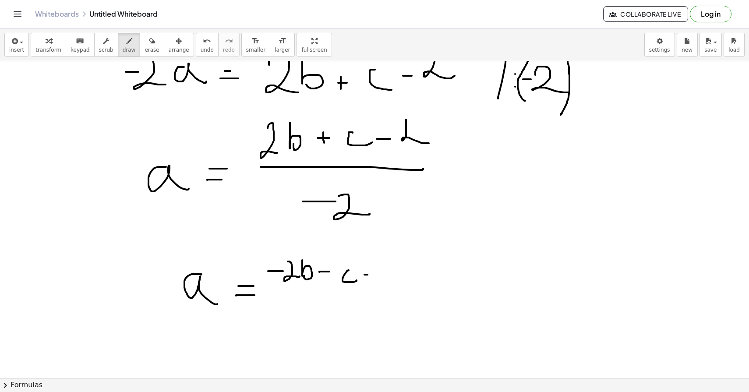
drag, startPoint x: 369, startPoint y: 268, endPoint x: 369, endPoint y: 278, distance: 9.6
drag, startPoint x: 391, startPoint y: 254, endPoint x: 399, endPoint y: 275, distance: 22.2
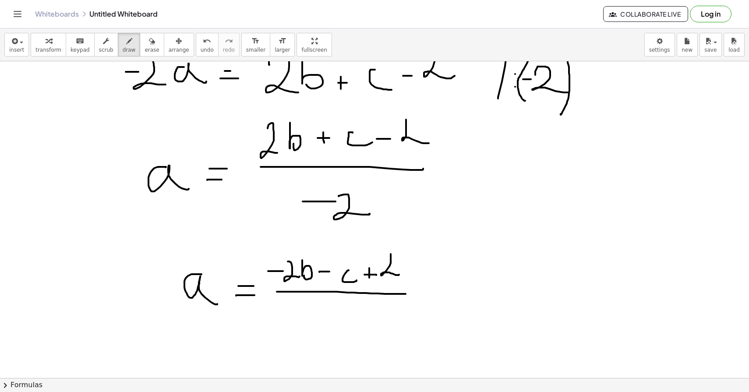
drag, startPoint x: 277, startPoint y: 292, endPoint x: 405, endPoint y: 294, distance: 128.7
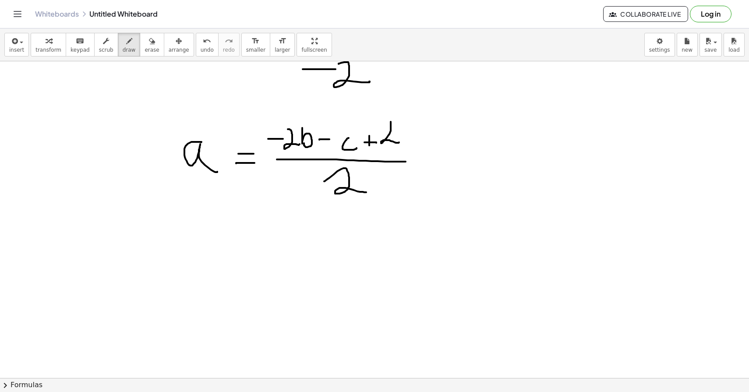
scroll to position [2311, 0]
drag, startPoint x: 282, startPoint y: 240, endPoint x: 294, endPoint y: 256, distance: 20.1
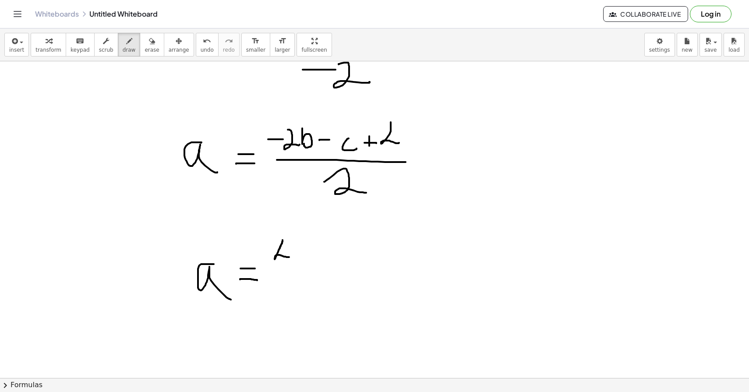
drag, startPoint x: 263, startPoint y: 250, endPoint x: 269, endPoint y: 250, distance: 6.1
drag, startPoint x: 263, startPoint y: 244, endPoint x: 263, endPoint y: 255, distance: 10.5
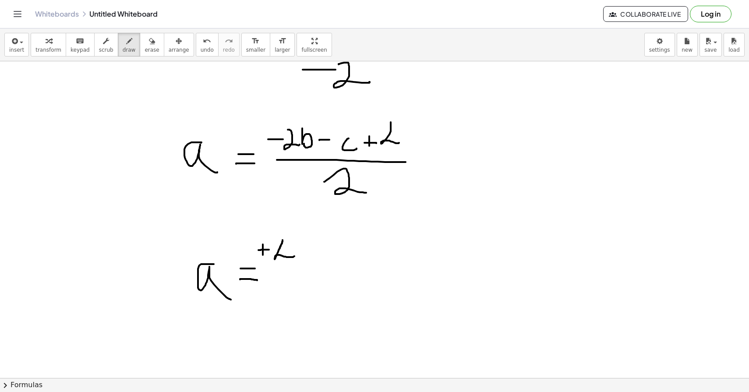
drag, startPoint x: 258, startPoint y: 250, endPoint x: 265, endPoint y: 249, distance: 6.6
drag, startPoint x: 299, startPoint y: 249, endPoint x: 310, endPoint y: 249, distance: 11.4
drag, startPoint x: 316, startPoint y: 246, endPoint x: 329, endPoint y: 254, distance: 15.3
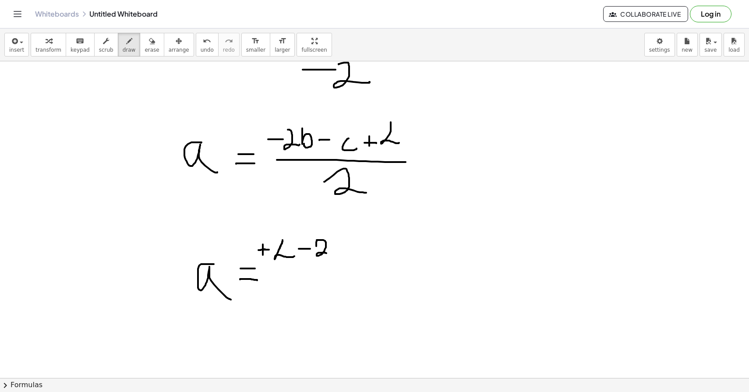
drag, startPoint x: 333, startPoint y: 236, endPoint x: 337, endPoint y: 250, distance: 14.9
drag, startPoint x: 352, startPoint y: 246, endPoint x: 357, endPoint y: 246, distance: 5.3
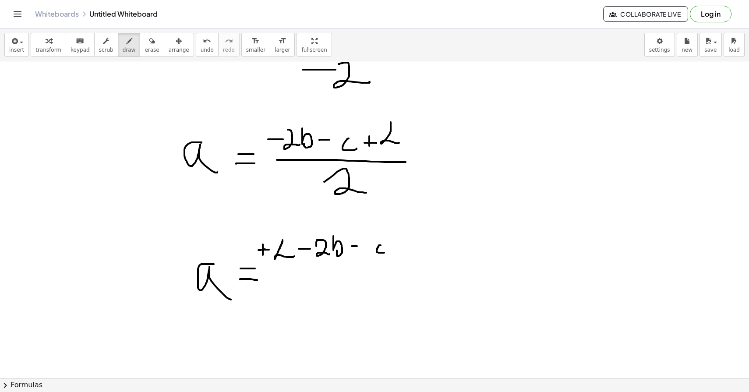
drag, startPoint x: 380, startPoint y: 245, endPoint x: 389, endPoint y: 253, distance: 11.2
drag, startPoint x: 271, startPoint y: 269, endPoint x: 393, endPoint y: 269, distance: 121.7
drag, startPoint x: 309, startPoint y: 295, endPoint x: 337, endPoint y: 308, distance: 30.9
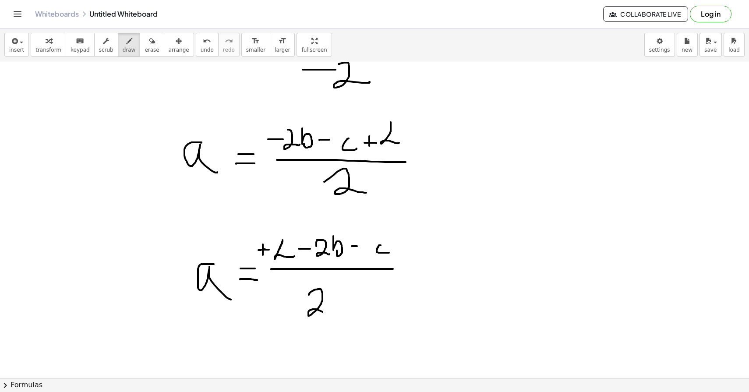
drag, startPoint x: 527, startPoint y: 173, endPoint x: 559, endPoint y: 173, distance: 32.0
drag, startPoint x: 542, startPoint y: 163, endPoint x: 542, endPoint y: 183, distance: 19.7
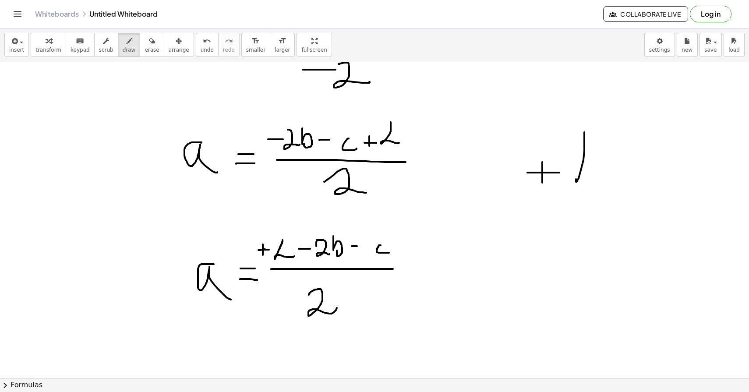
drag, startPoint x: 584, startPoint y: 135, endPoint x: 619, endPoint y: 186, distance: 61.7
drag, startPoint x: 640, startPoint y: 167, endPoint x: 650, endPoint y: 167, distance: 10.1
drag, startPoint x: 641, startPoint y: 158, endPoint x: 654, endPoint y: 158, distance: 13.6
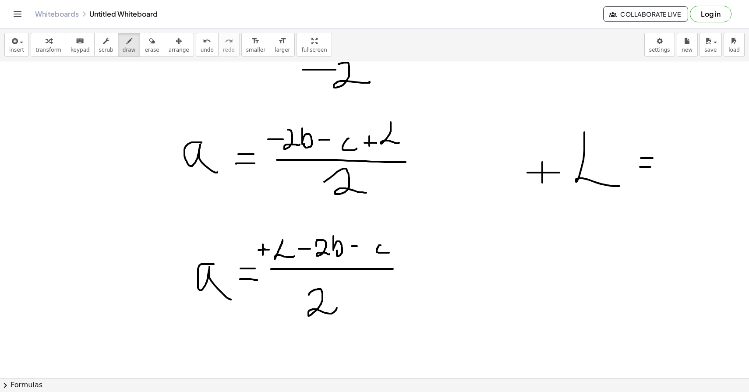
drag, startPoint x: 694, startPoint y: 134, endPoint x: 729, endPoint y: 192, distance: 67.2
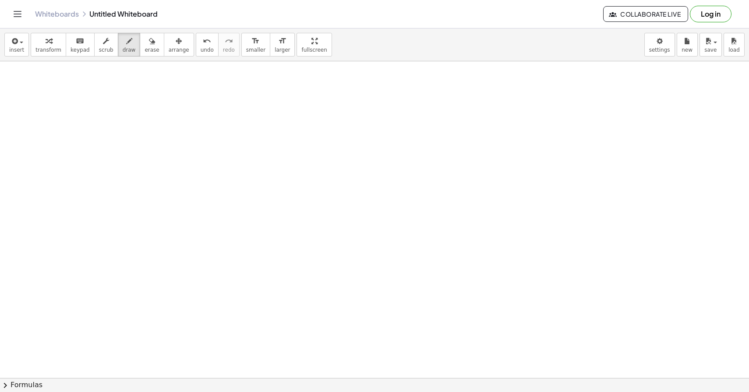
scroll to position [2592, 0]
drag, startPoint x: 261, startPoint y: 186, endPoint x: 286, endPoint y: 186, distance: 25.4
drag, startPoint x: 306, startPoint y: 146, endPoint x: 281, endPoint y: 206, distance: 65.7
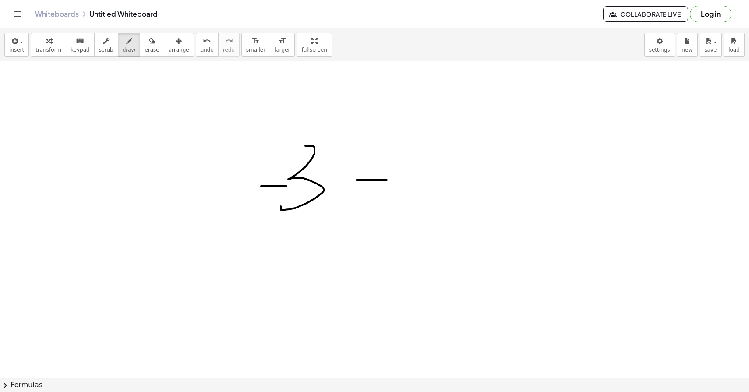
drag, startPoint x: 356, startPoint y: 180, endPoint x: 387, endPoint y: 180, distance: 30.2
drag, startPoint x: 366, startPoint y: 169, endPoint x: 367, endPoint y: 196, distance: 26.7
drag, startPoint x: 408, startPoint y: 161, endPoint x: 456, endPoint y: 216, distance: 73.6
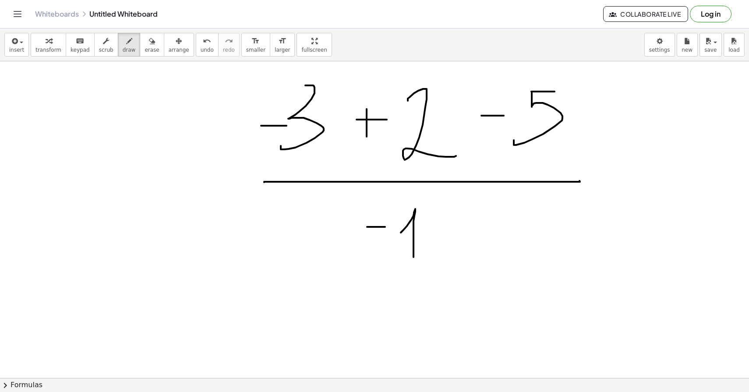
scroll to position [2642, 0]
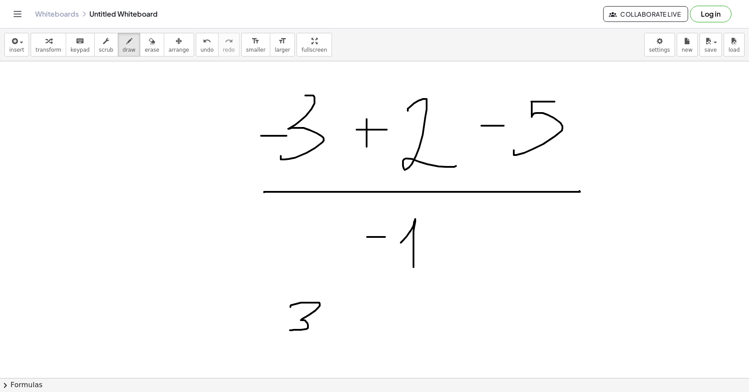
drag, startPoint x: 331, startPoint y: 312, endPoint x: 331, endPoint y: 327, distance: 15.8
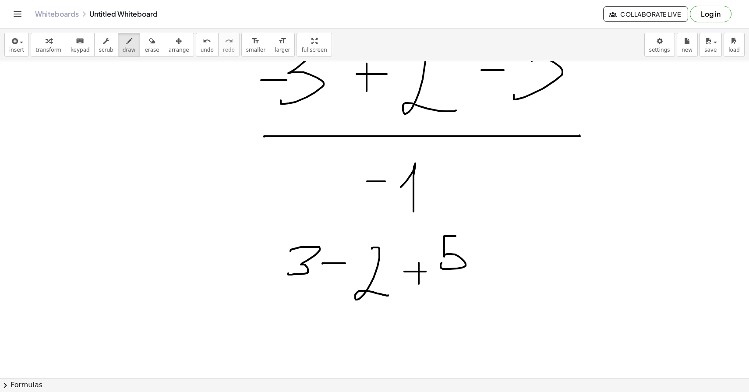
scroll to position [2707, 0]
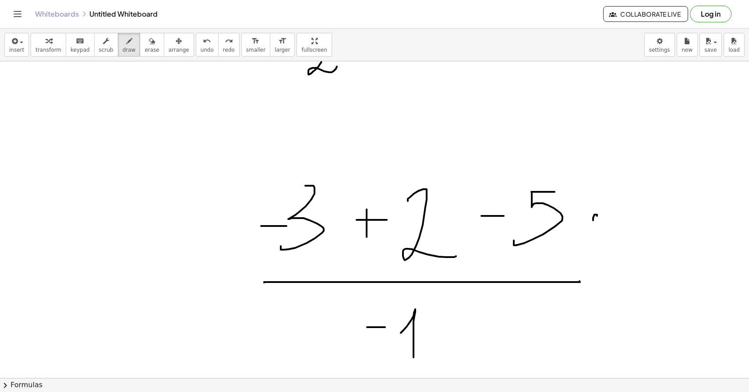
click at [144, 46] on button "erase" at bounding box center [152, 45] width 24 height 24
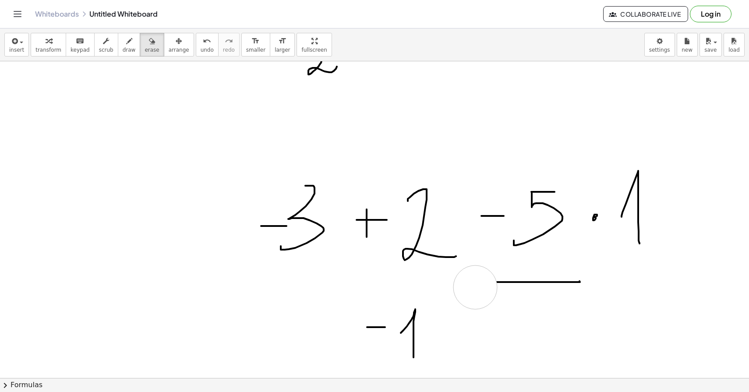
click at [123, 51] on span "draw" at bounding box center [129, 50] width 13 height 6
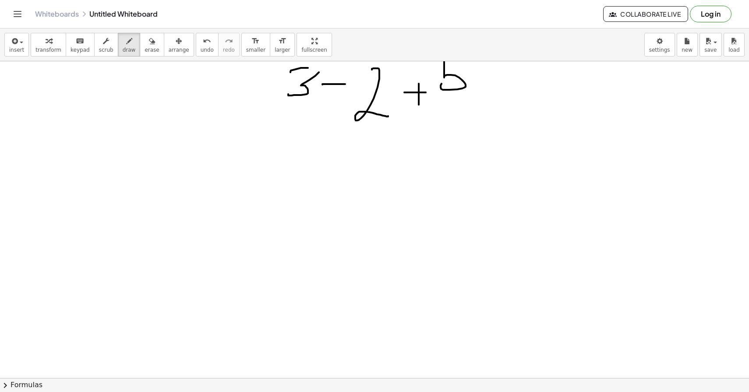
scroll to position [3056, 0]
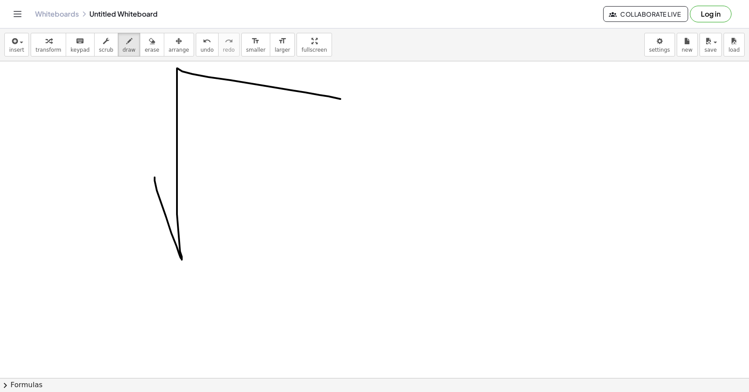
drag, startPoint x: 155, startPoint y: 177, endPoint x: 344, endPoint y: 100, distance: 204.8
drag, startPoint x: 237, startPoint y: 141, endPoint x: 258, endPoint y: 139, distance: 21.1
drag, startPoint x: 236, startPoint y: 151, endPoint x: 290, endPoint y: 151, distance: 54.3
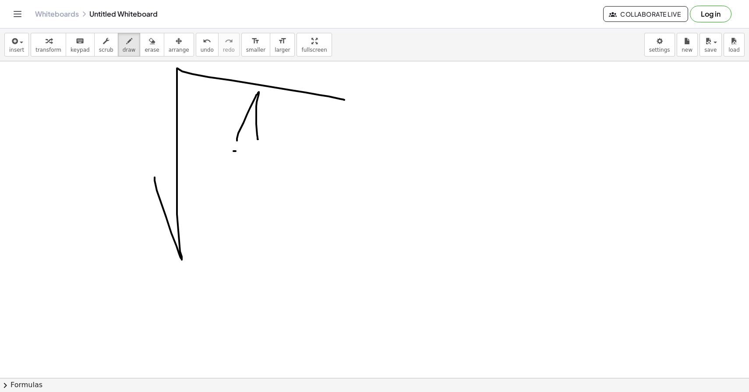
drag, startPoint x: 255, startPoint y: 171, endPoint x: 292, endPoint y: 205, distance: 50.5
drag, startPoint x: 272, startPoint y: 186, endPoint x: 272, endPoint y: 222, distance: 35.9
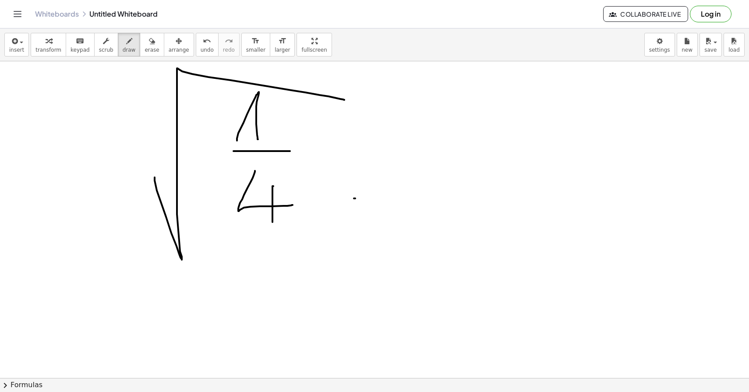
drag, startPoint x: 354, startPoint y: 198, endPoint x: 381, endPoint y: 198, distance: 27.6
drag, startPoint x: 359, startPoint y: 180, endPoint x: 386, endPoint y: 180, distance: 26.3
drag, startPoint x: 419, startPoint y: 123, endPoint x: 470, endPoint y: 76, distance: 69.4
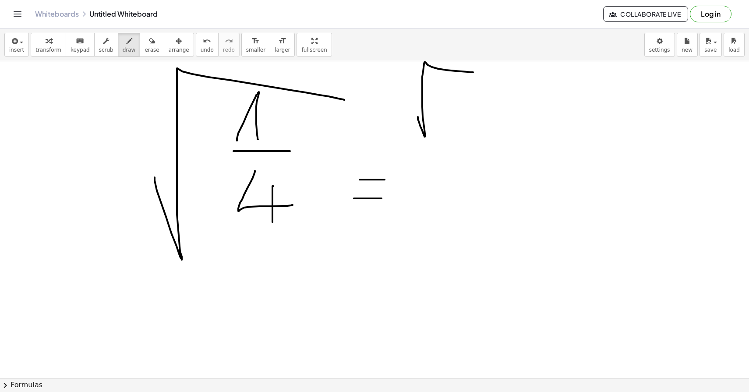
drag, startPoint x: 444, startPoint y: 116, endPoint x: 452, endPoint y: 141, distance: 27.3
drag, startPoint x: 401, startPoint y: 157, endPoint x: 500, endPoint y: 157, distance: 98.9
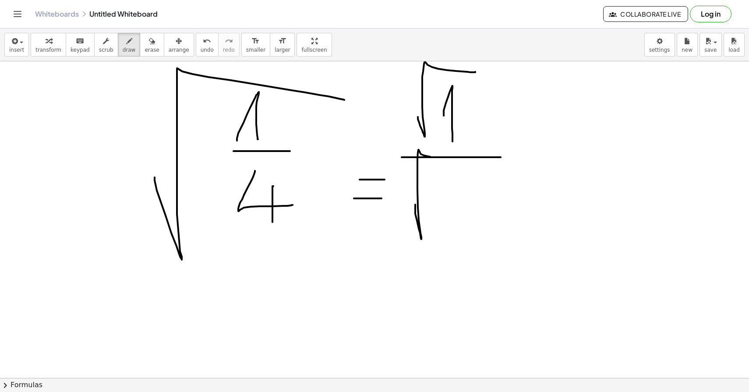
drag, startPoint x: 415, startPoint y: 204, endPoint x: 535, endPoint y: 166, distance: 126.3
drag, startPoint x: 470, startPoint y: 183, endPoint x: 510, endPoint y: 198, distance: 42.5
drag, startPoint x: 488, startPoint y: 191, endPoint x: 485, endPoint y: 244, distance: 53.5
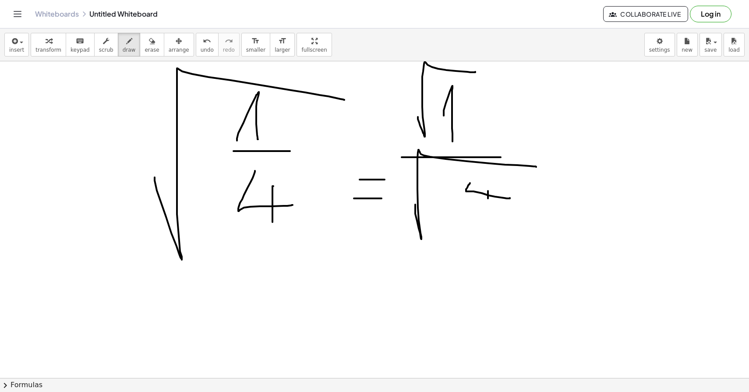
drag, startPoint x: 563, startPoint y: 186, endPoint x: 592, endPoint y: 186, distance: 28.5
drag, startPoint x: 559, startPoint y: 172, endPoint x: 586, endPoint y: 172, distance: 26.7
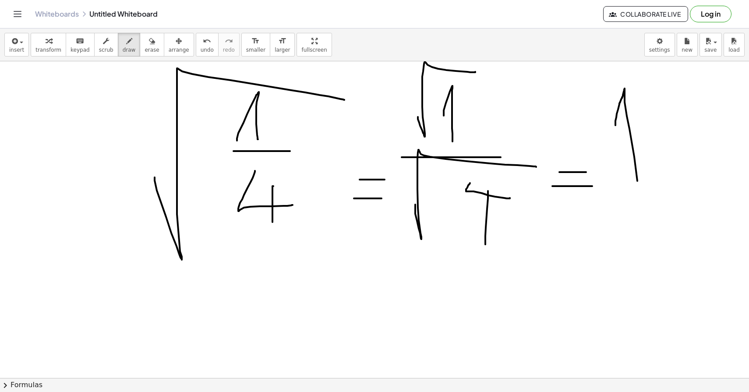
drag, startPoint x: 615, startPoint y: 125, endPoint x: 651, endPoint y: 265, distance: 144.6
drag, startPoint x: 628, startPoint y: 115, endPoint x: 662, endPoint y: 145, distance: 44.9
drag, startPoint x: 643, startPoint y: 152, endPoint x: 690, endPoint y: 154, distance: 46.9
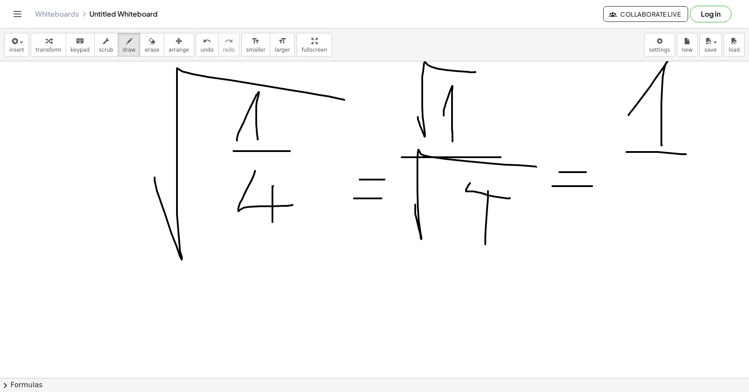
drag, startPoint x: 640, startPoint y: 191, endPoint x: 662, endPoint y: 249, distance: 62.0
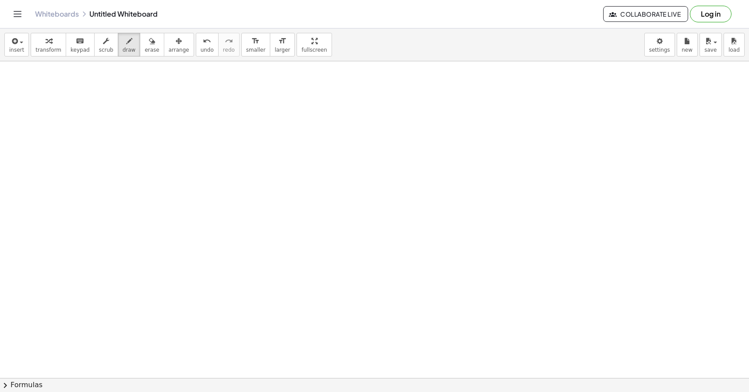
scroll to position [3594, 0]
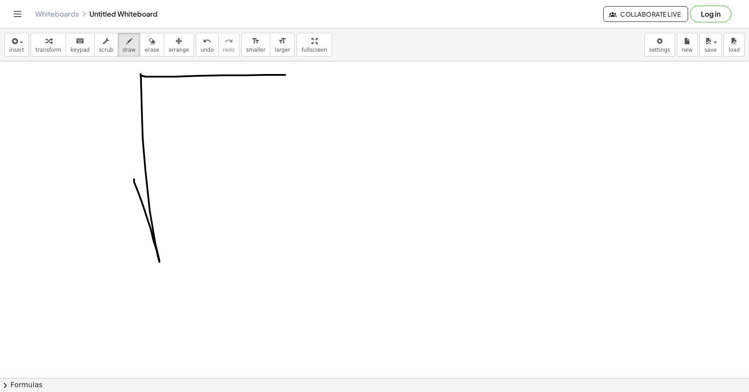
drag, startPoint x: 134, startPoint y: 179, endPoint x: 287, endPoint y: 75, distance: 184.9
drag, startPoint x: 169, startPoint y: 118, endPoint x: 213, endPoint y: 140, distance: 48.6
drag, startPoint x: 212, startPoint y: 103, endPoint x: 233, endPoint y: 103, distance: 21.0
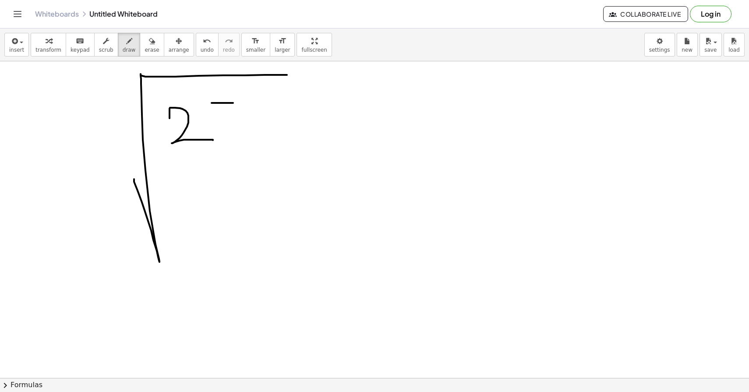
drag, startPoint x: 211, startPoint y: 104, endPoint x: 228, endPoint y: 128, distance: 29.3
drag, startPoint x: 165, startPoint y: 166, endPoint x: 249, endPoint y: 166, distance: 84.1
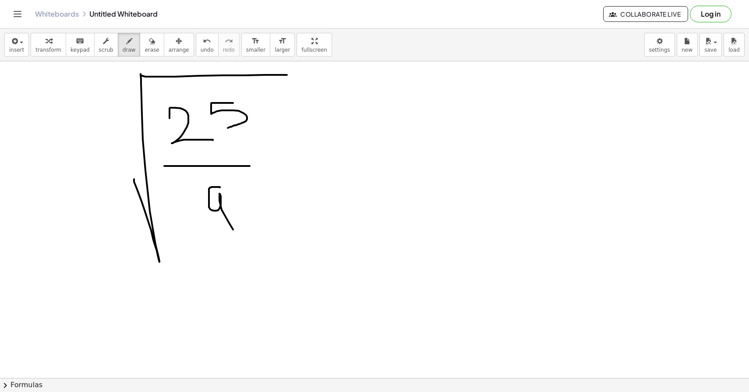
drag, startPoint x: 220, startPoint y: 187, endPoint x: 209, endPoint y: 243, distance: 57.4
drag, startPoint x: 317, startPoint y: 193, endPoint x: 341, endPoint y: 193, distance: 24.1
drag, startPoint x: 315, startPoint y: 178, endPoint x: 345, endPoint y: 178, distance: 29.3
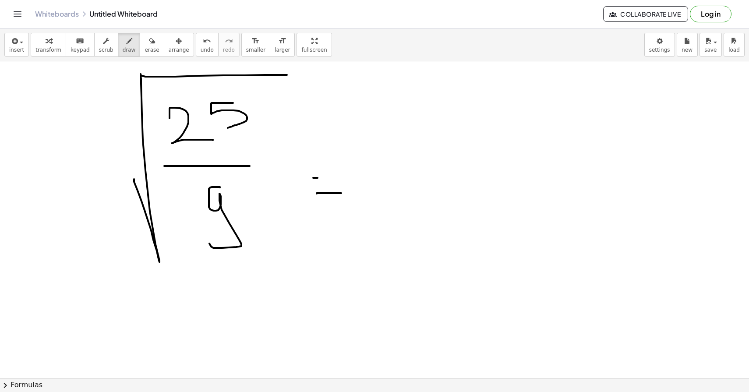
drag, startPoint x: 365, startPoint y: 126, endPoint x: 442, endPoint y: 93, distance: 83.9
drag, startPoint x: 390, startPoint y: 126, endPoint x: 408, endPoint y: 161, distance: 38.8
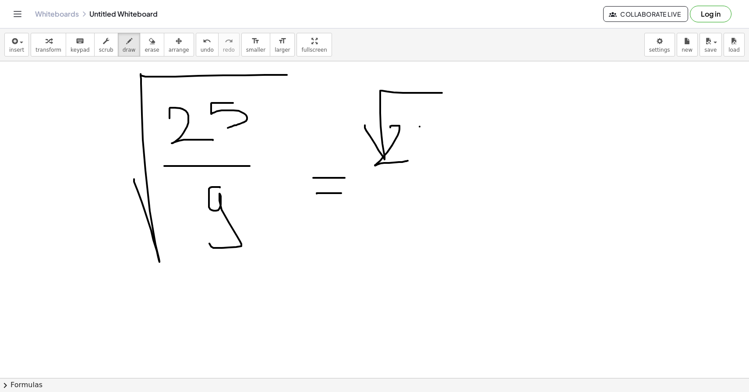
drag, startPoint x: 419, startPoint y: 127, endPoint x: 432, endPoint y: 127, distance: 12.3
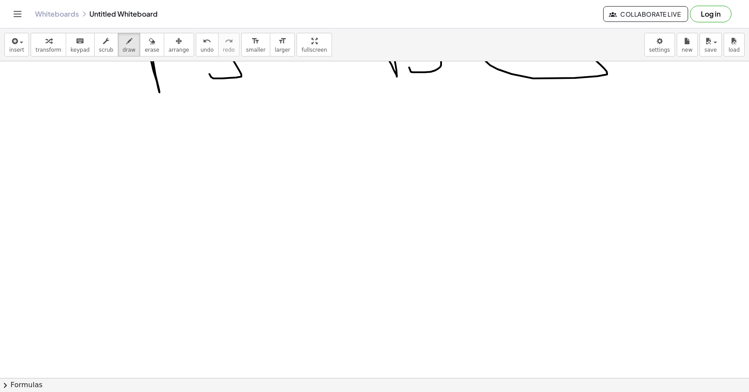
scroll to position [3930, 0]
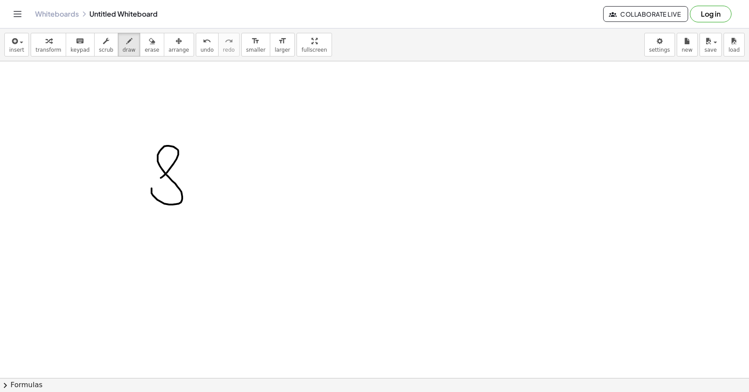
drag, startPoint x: 164, startPoint y: 176, endPoint x: 166, endPoint y: 169, distance: 7.1
drag, startPoint x: 201, startPoint y: 128, endPoint x: 192, endPoint y: 147, distance: 20.6
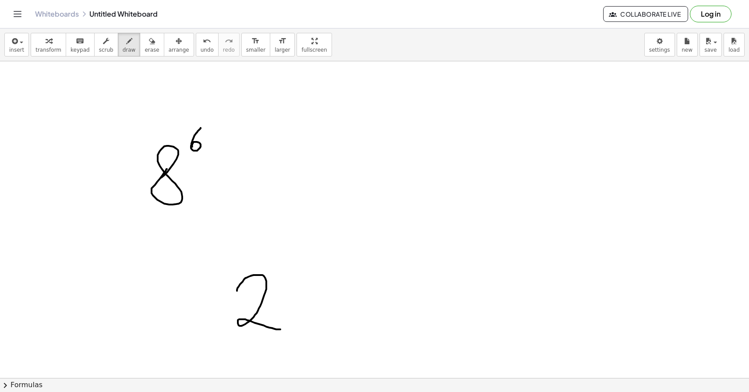
drag, startPoint x: 237, startPoint y: 291, endPoint x: 280, endPoint y: 323, distance: 53.8
drag, startPoint x: 172, startPoint y: 336, endPoint x: 249, endPoint y: 365, distance: 82.3
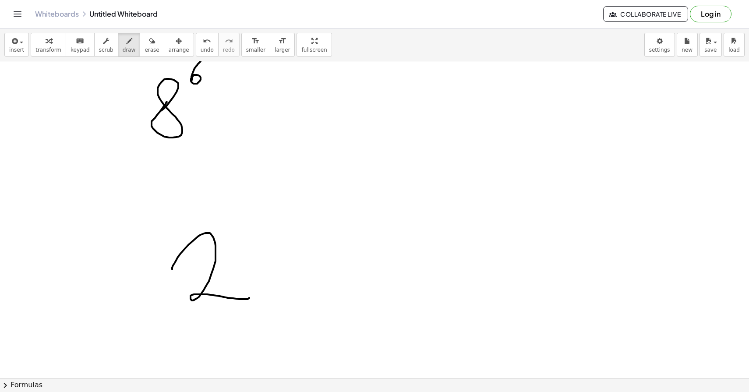
scroll to position [3998, 0]
drag, startPoint x: 283, startPoint y: 237, endPoint x: 307, endPoint y: 297, distance: 64.9
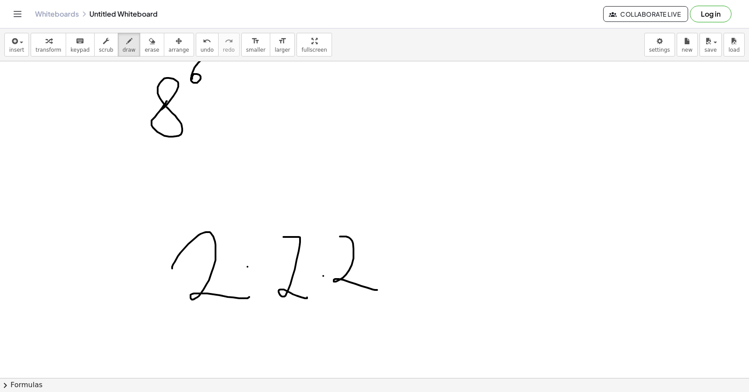
drag, startPoint x: 340, startPoint y: 236, endPoint x: 377, endPoint y: 289, distance: 64.6
drag, startPoint x: 405, startPoint y: 252, endPoint x: 433, endPoint y: 296, distance: 52.5
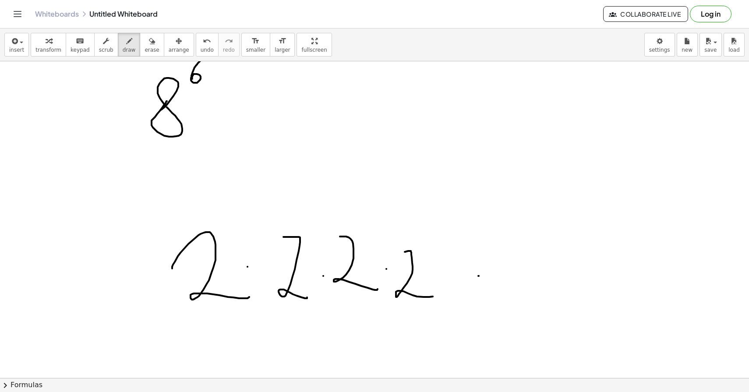
drag, startPoint x: 478, startPoint y: 276, endPoint x: 507, endPoint y: 281, distance: 29.3
drag, startPoint x: 489, startPoint y: 286, endPoint x: 528, endPoint y: 287, distance: 38.5
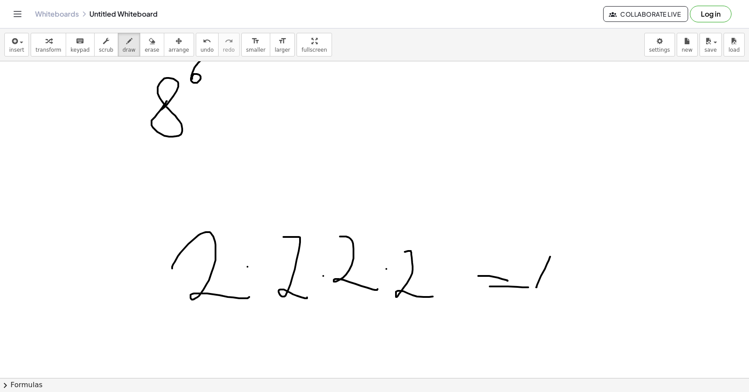
drag, startPoint x: 536, startPoint y: 287, endPoint x: 550, endPoint y: 320, distance: 35.5
drag, startPoint x: 578, startPoint y: 279, endPoint x: 586, endPoint y: 306, distance: 28.3
drag, startPoint x: 639, startPoint y: 292, endPoint x: 649, endPoint y: 292, distance: 9.6
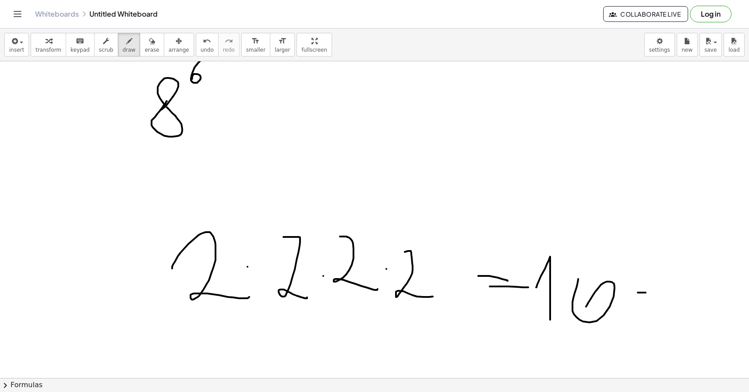
drag, startPoint x: 639, startPoint y: 285, endPoint x: 651, endPoint y: 285, distance: 11.8
drag, startPoint x: 659, startPoint y: 286, endPoint x: 674, endPoint y: 264, distance: 26.1
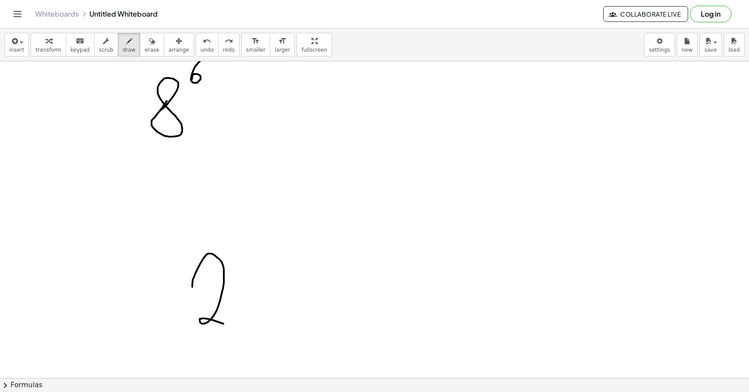
drag, startPoint x: 192, startPoint y: 287, endPoint x: 238, endPoint y: 324, distance: 58.9
drag, startPoint x: 229, startPoint y: 239, endPoint x: 240, endPoint y: 254, distance: 18.5
drag, startPoint x: 185, startPoint y: 231, endPoint x: 209, endPoint y: 339, distance: 110.4
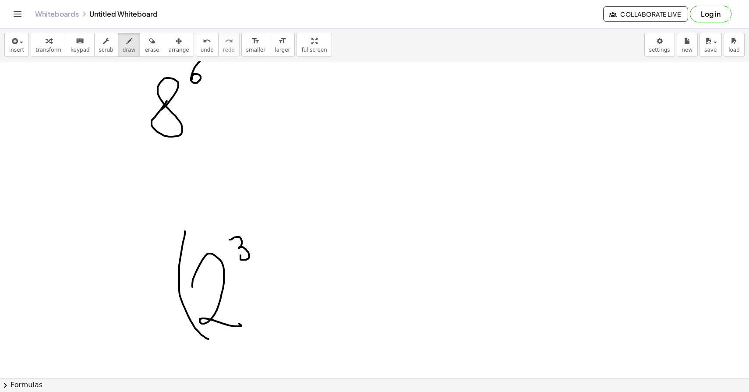
drag, startPoint x: 252, startPoint y: 225, endPoint x: 253, endPoint y: 332, distance: 107.7
drag, startPoint x: 269, startPoint y: 197, endPoint x: 266, endPoint y: 229, distance: 32.1
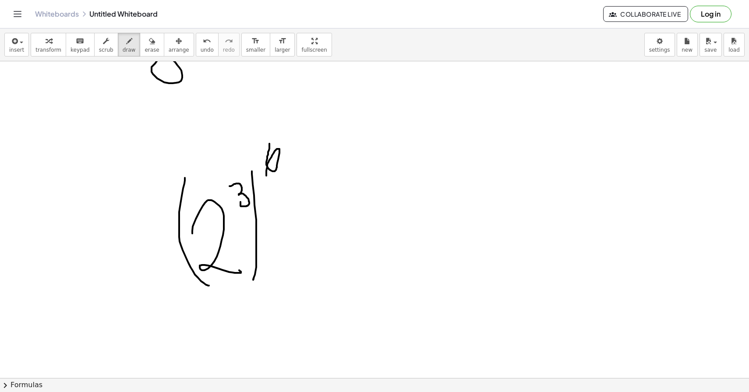
scroll to position [4045, 0]
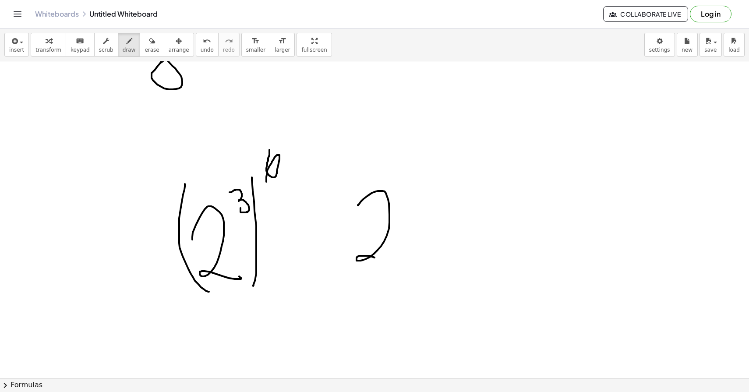
drag, startPoint x: 358, startPoint y: 205, endPoint x: 405, endPoint y: 261, distance: 72.7
drag, startPoint x: 387, startPoint y: 179, endPoint x: 398, endPoint y: 190, distance: 16.1
drag, startPoint x: 401, startPoint y: 177, endPoint x: 404, endPoint y: 172, distance: 6.1
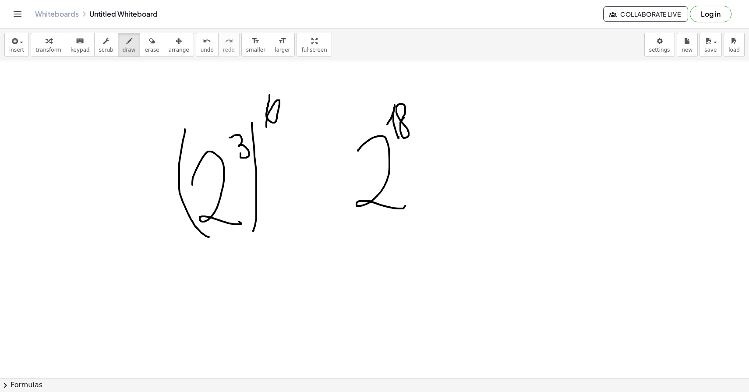
scroll to position [3937, 0]
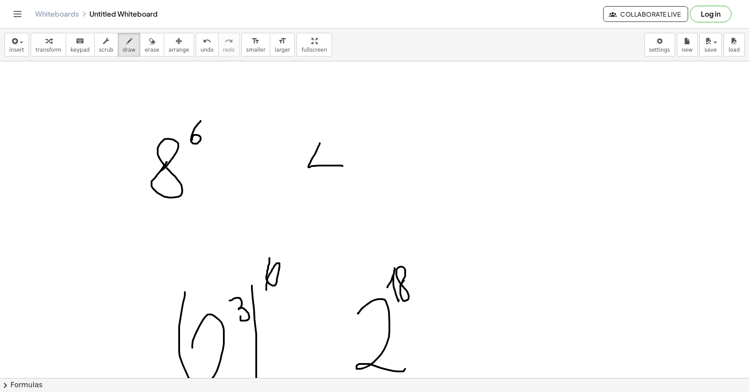
drag, startPoint x: 320, startPoint y: 143, endPoint x: 345, endPoint y: 167, distance: 35.0
drag, startPoint x: 333, startPoint y: 154, endPoint x: 331, endPoint y: 200, distance: 46.4
drag, startPoint x: 349, startPoint y: 126, endPoint x: 358, endPoint y: 148, distance: 24.0
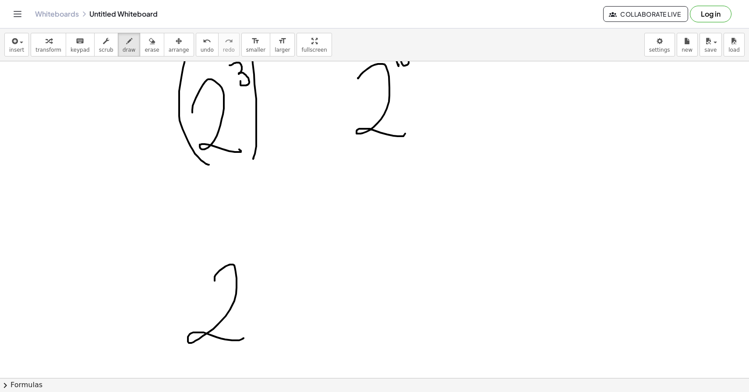
drag, startPoint x: 215, startPoint y: 281, endPoint x: 243, endPoint y: 337, distance: 63.1
drag, startPoint x: 241, startPoint y: 252, endPoint x: 250, endPoint y: 263, distance: 14.6
drag, startPoint x: 193, startPoint y: 250, endPoint x: 202, endPoint y: 351, distance: 101.6
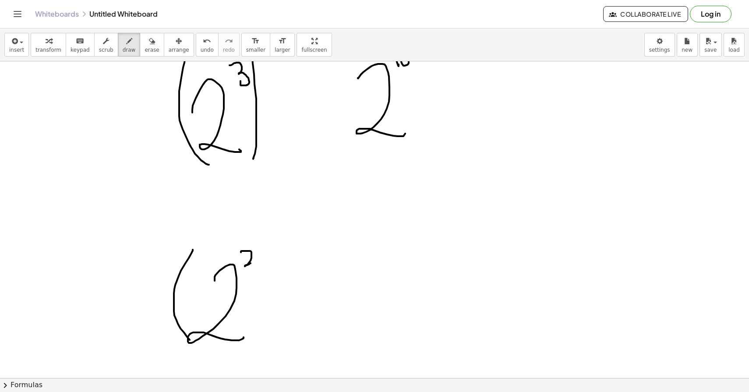
drag, startPoint x: 263, startPoint y: 245, endPoint x: 255, endPoint y: 378, distance: 132.9
click at [255, 378] on div "insert select one: Math Expression Function Text Youtube Video Graphing Geometr…" at bounding box center [374, 209] width 749 height 363
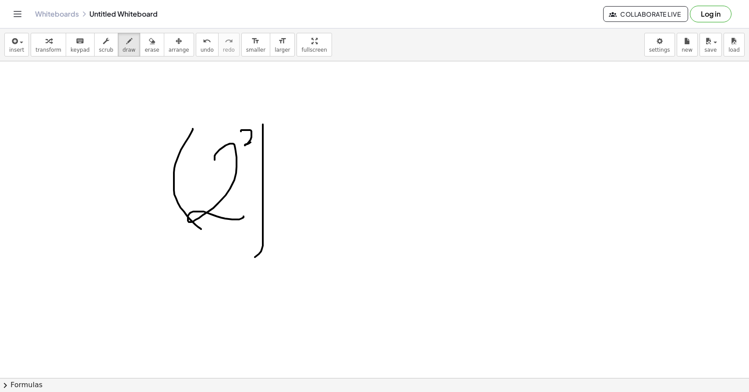
scroll to position [4291, 0]
drag, startPoint x: 271, startPoint y: 102, endPoint x: 271, endPoint y: 122, distance: 19.7
drag, startPoint x: 312, startPoint y: 183, endPoint x: 337, endPoint y: 183, distance: 25.0
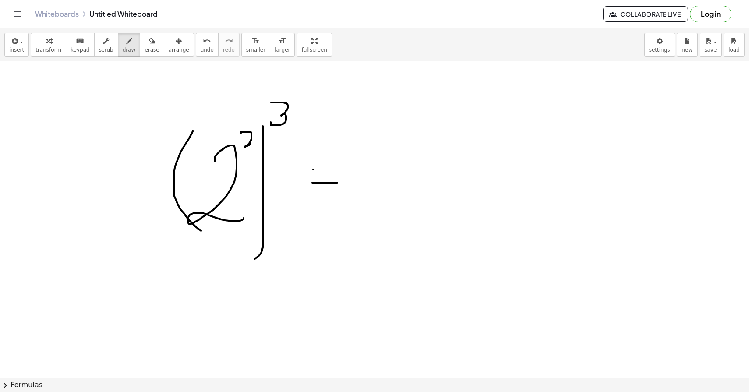
drag, startPoint x: 313, startPoint y: 169, endPoint x: 339, endPoint y: 169, distance: 26.3
drag, startPoint x: 363, startPoint y: 163, endPoint x: 386, endPoint y: 213, distance: 54.6
drag, startPoint x: 412, startPoint y: 131, endPoint x: 399, endPoint y: 149, distance: 22.0
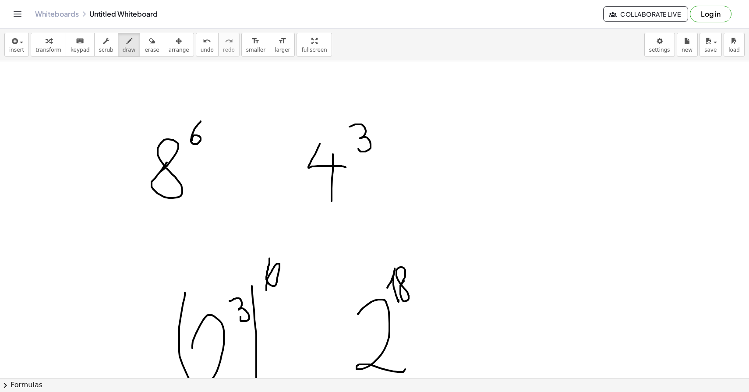
scroll to position [4063, 0]
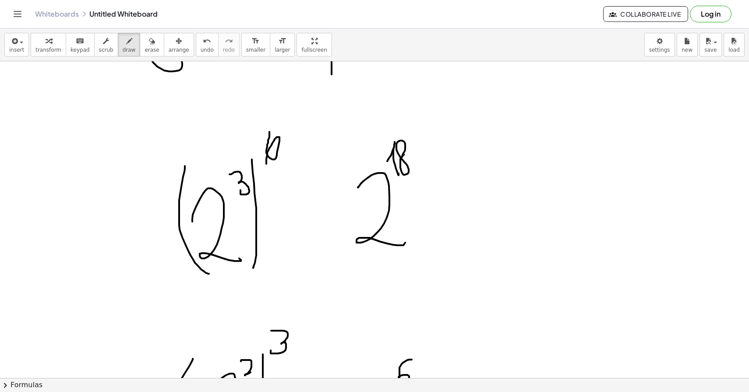
drag, startPoint x: 458, startPoint y: 207, endPoint x: 486, endPoint y: 242, distance: 44.3
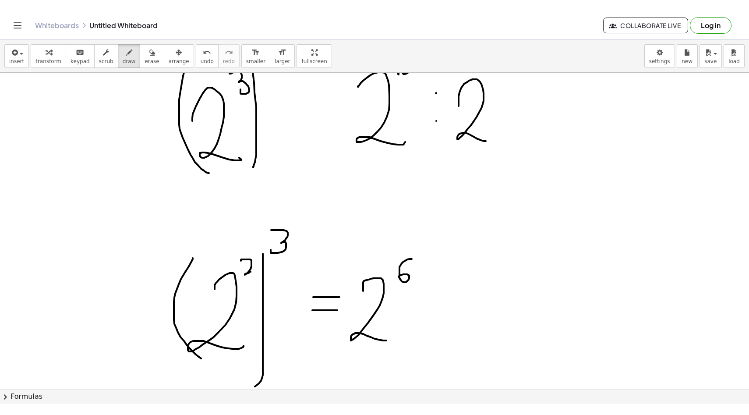
scroll to position [4102, 0]
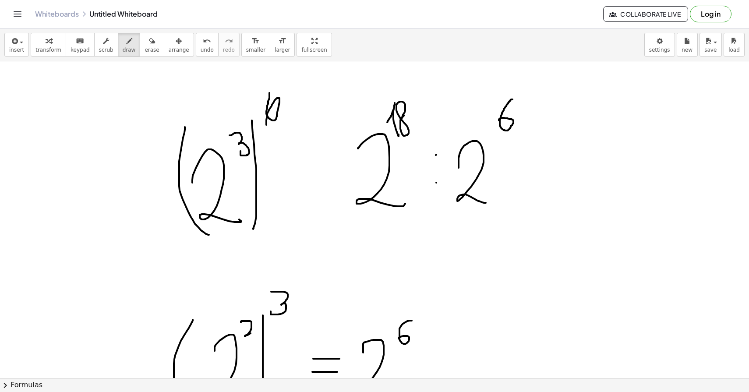
drag, startPoint x: 512, startPoint y: 99, endPoint x: 500, endPoint y: 121, distance: 25.3
drag, startPoint x: 532, startPoint y: 171, endPoint x: 555, endPoint y: 171, distance: 23.2
drag, startPoint x: 530, startPoint y: 160, endPoint x: 549, endPoint y: 160, distance: 18.8
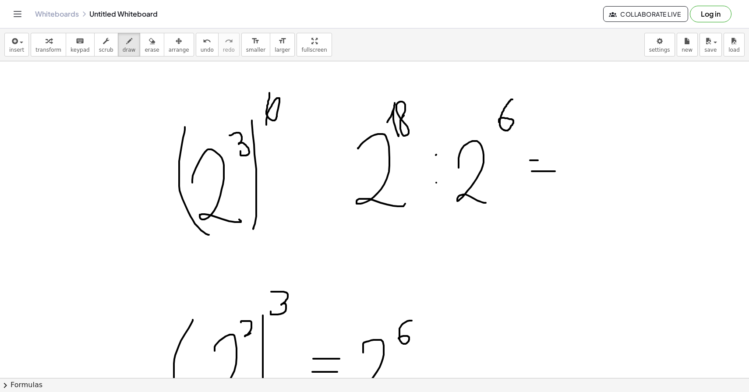
drag, startPoint x: 570, startPoint y: 154, endPoint x: 618, endPoint y: 207, distance: 71.6
drag, startPoint x: 619, startPoint y: 123, endPoint x: 625, endPoint y: 130, distance: 8.7
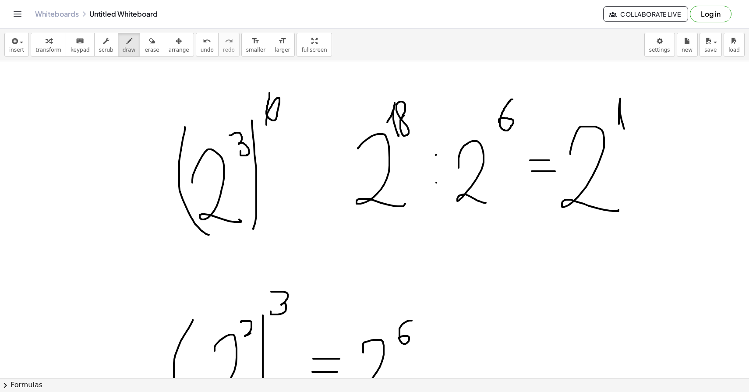
drag, startPoint x: 627, startPoint y: 109, endPoint x: 643, endPoint y: 120, distance: 18.8
